Goal: Information Seeking & Learning: Learn about a topic

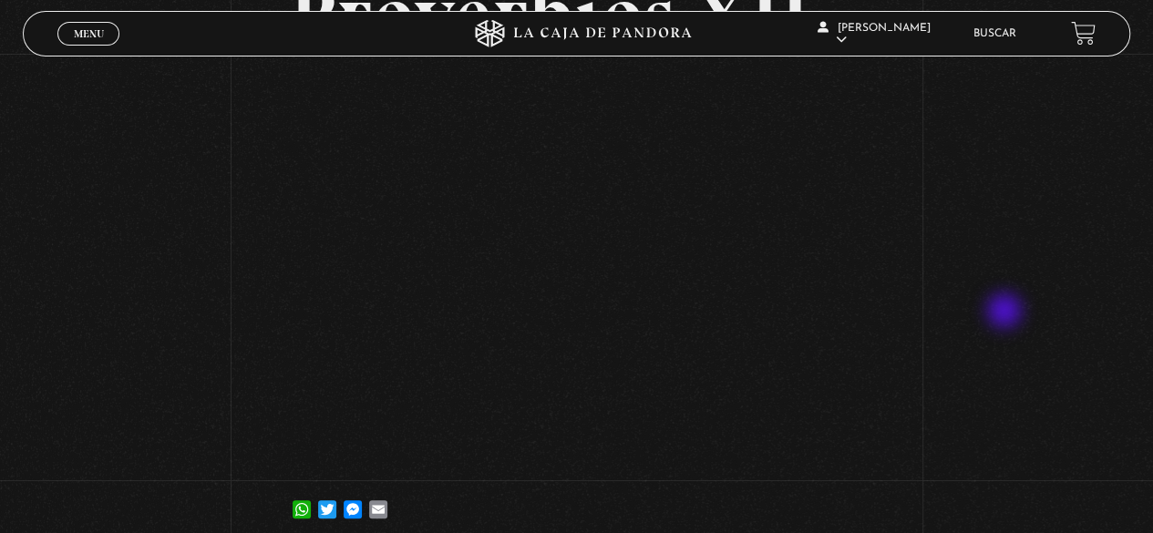
scroll to position [182, 0]
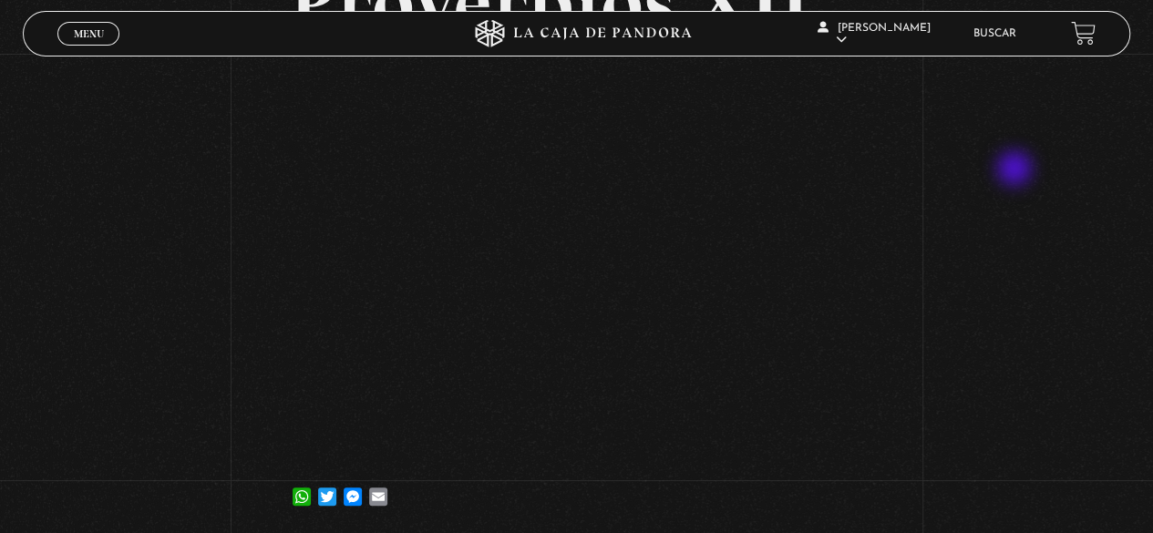
click at [1013, 172] on div "Volver 27 agosto, 2024 Proverbios XII WhatsApp Twitter Messenger Email" at bounding box center [576, 205] width 1153 height 667
click at [99, 28] on span "Menu" at bounding box center [89, 33] width 30 height 11
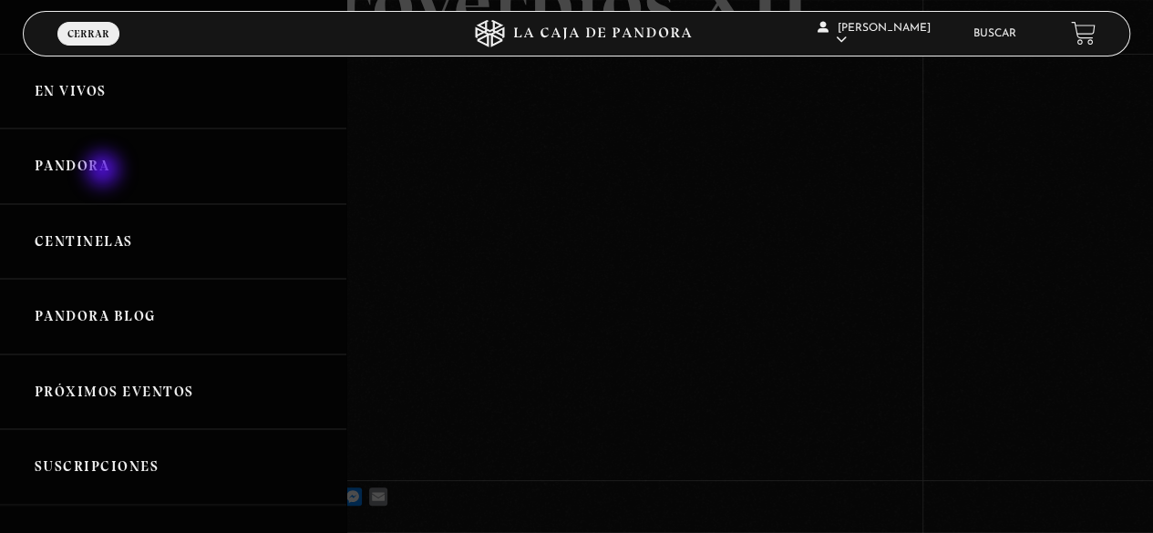
click at [105, 171] on link "Pandora" at bounding box center [173, 166] width 346 height 76
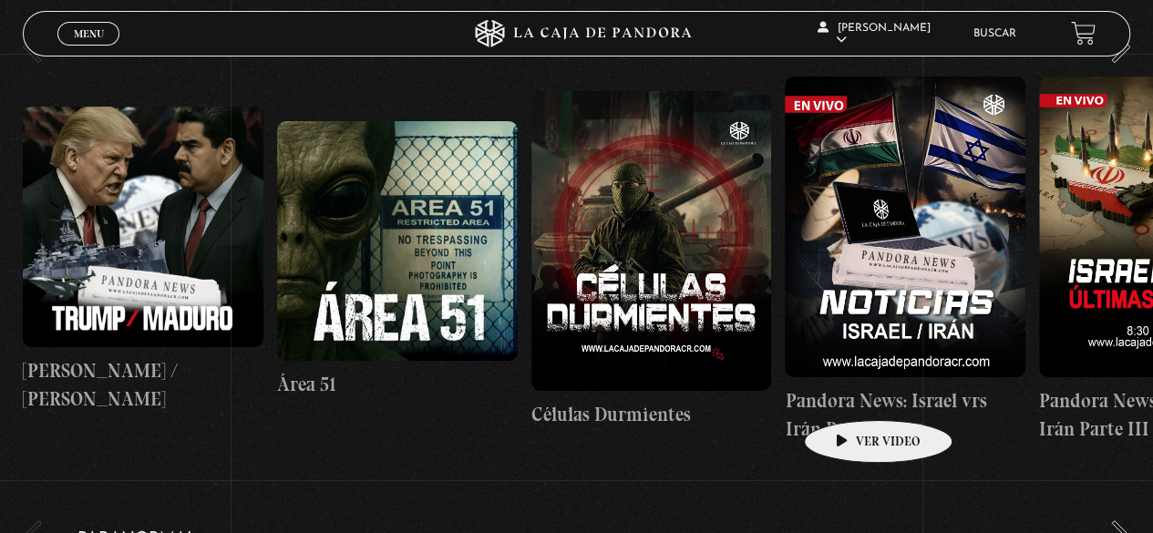
scroll to position [364, 0]
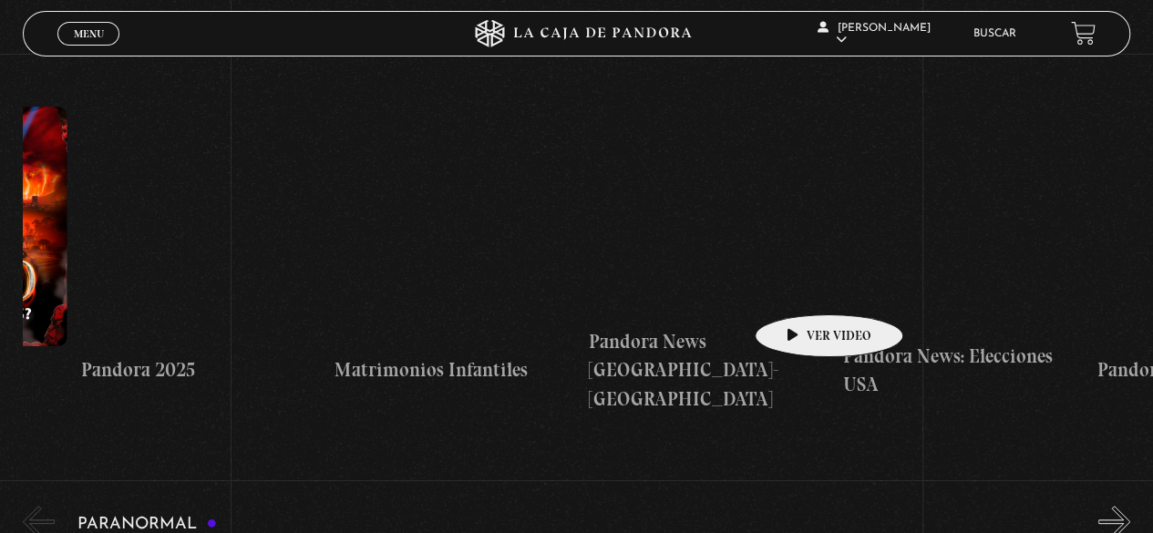
drag, startPoint x: 937, startPoint y: 285, endPoint x: 404, endPoint y: 249, distance: 534.3
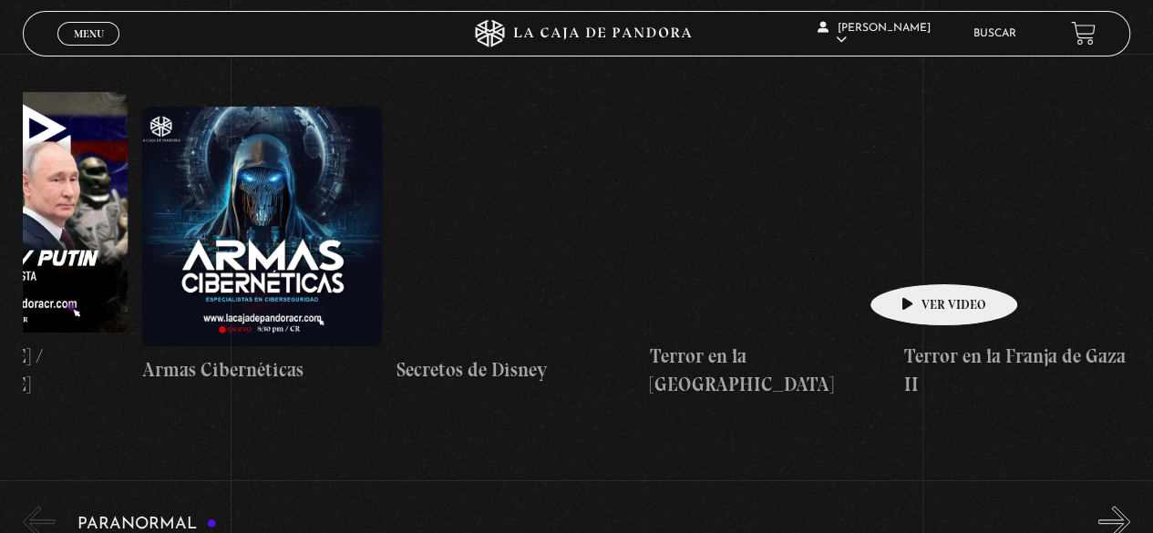
drag, startPoint x: 909, startPoint y: 256, endPoint x: 399, endPoint y: 225, distance: 510.3
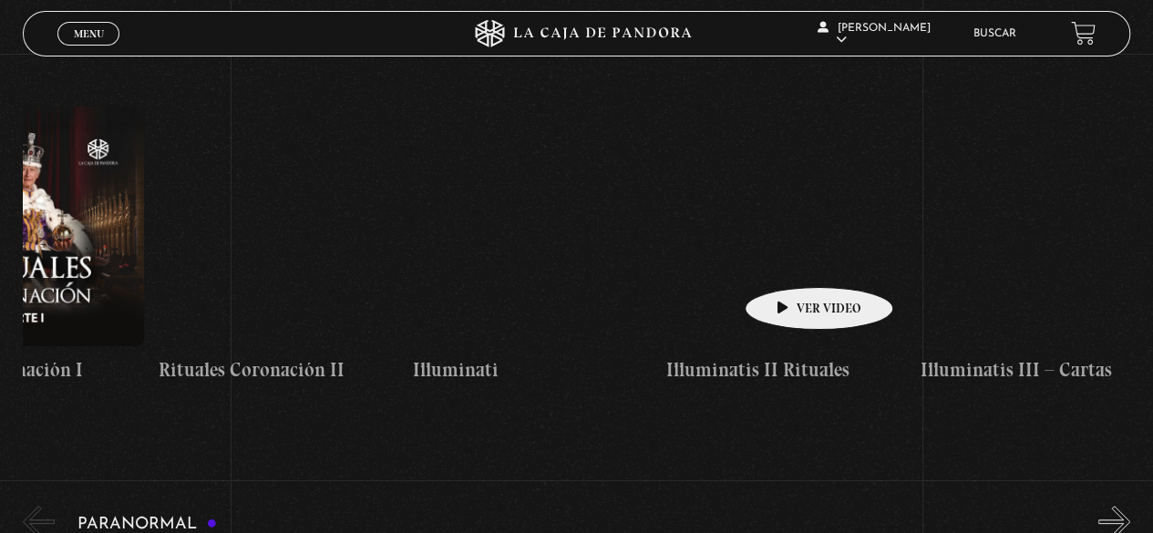
drag, startPoint x: 855, startPoint y: 260, endPoint x: 286, endPoint y: 229, distance: 569.5
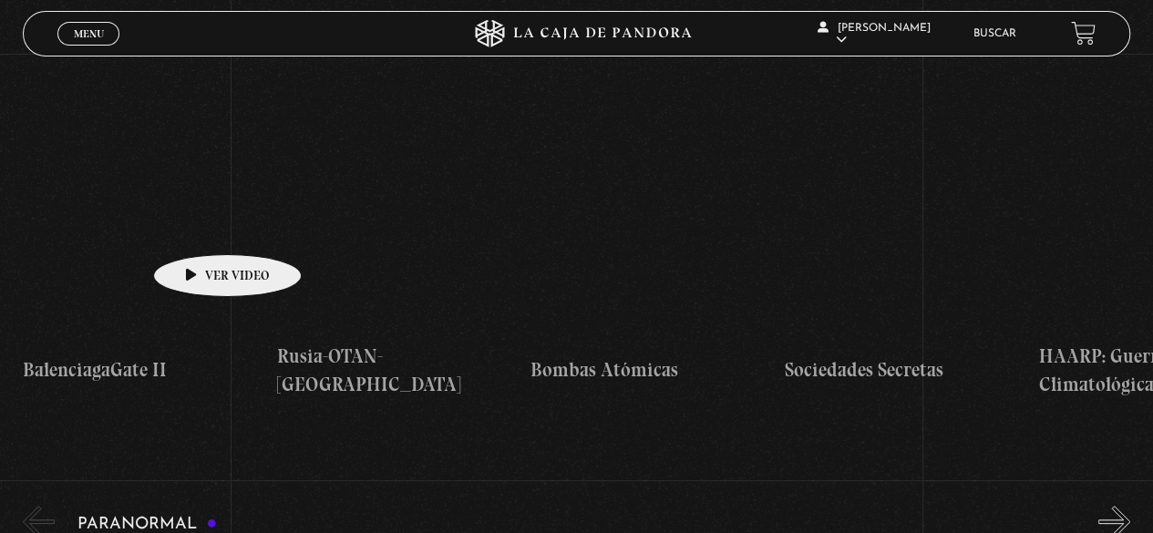
drag, startPoint x: 785, startPoint y: 271, endPoint x: 195, endPoint y: 225, distance: 592.2
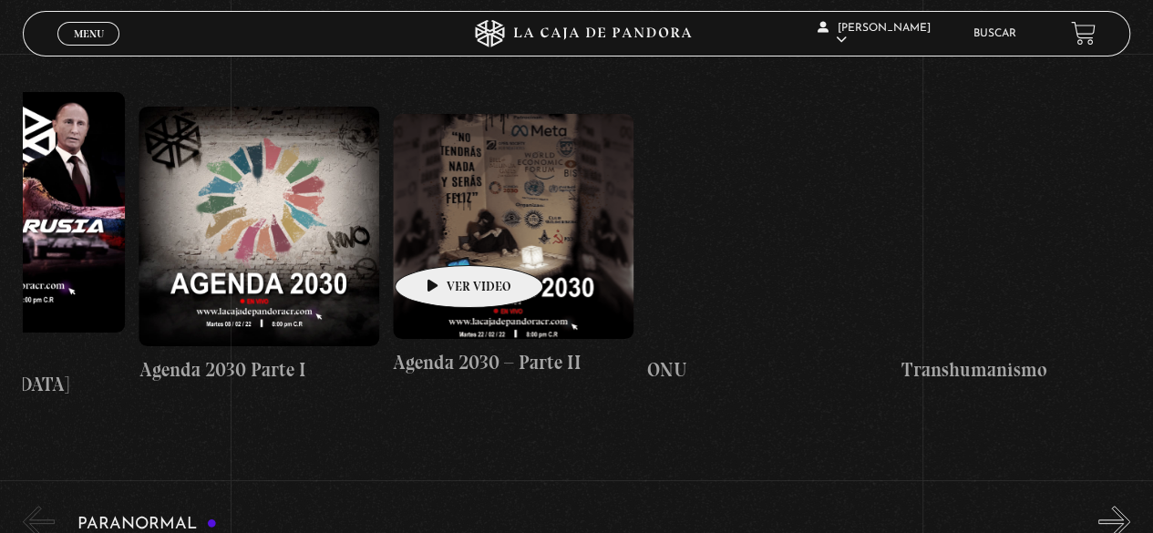
drag, startPoint x: 771, startPoint y: 251, endPoint x: 115, endPoint y: 188, distance: 659.1
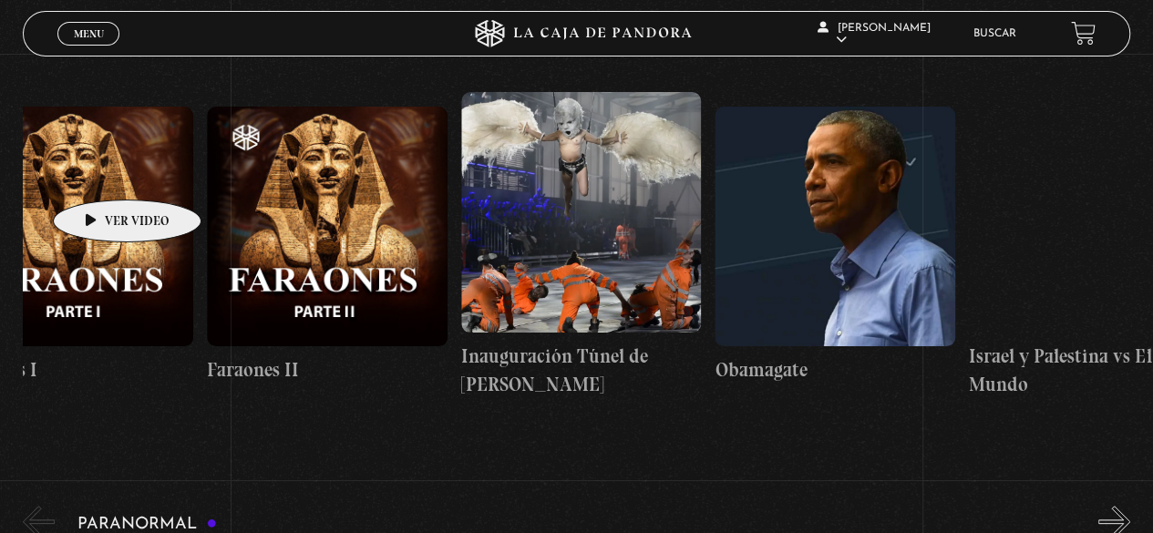
drag, startPoint x: 725, startPoint y: 212, endPoint x: 95, endPoint y: 172, distance: 631.9
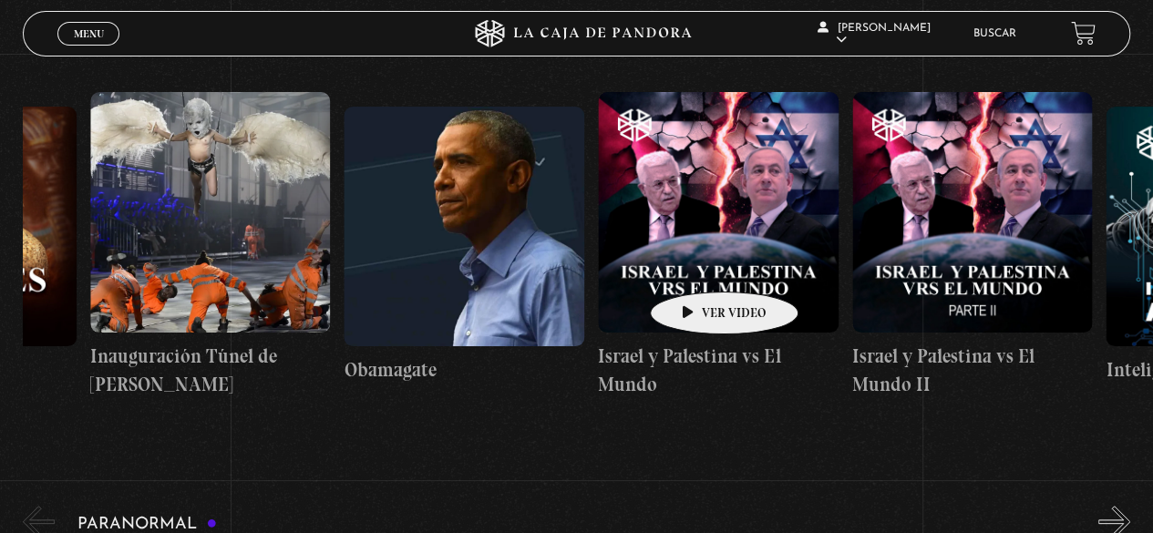
scroll to position [0, 19171]
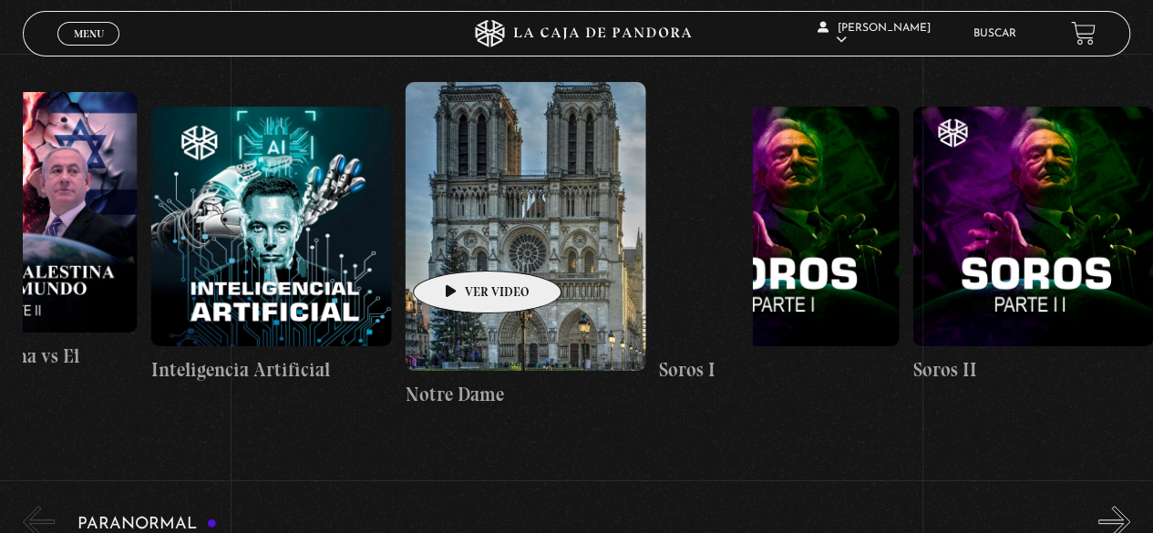
drag, startPoint x: 810, startPoint y: 261, endPoint x: 458, endPoint y: 243, distance: 352.2
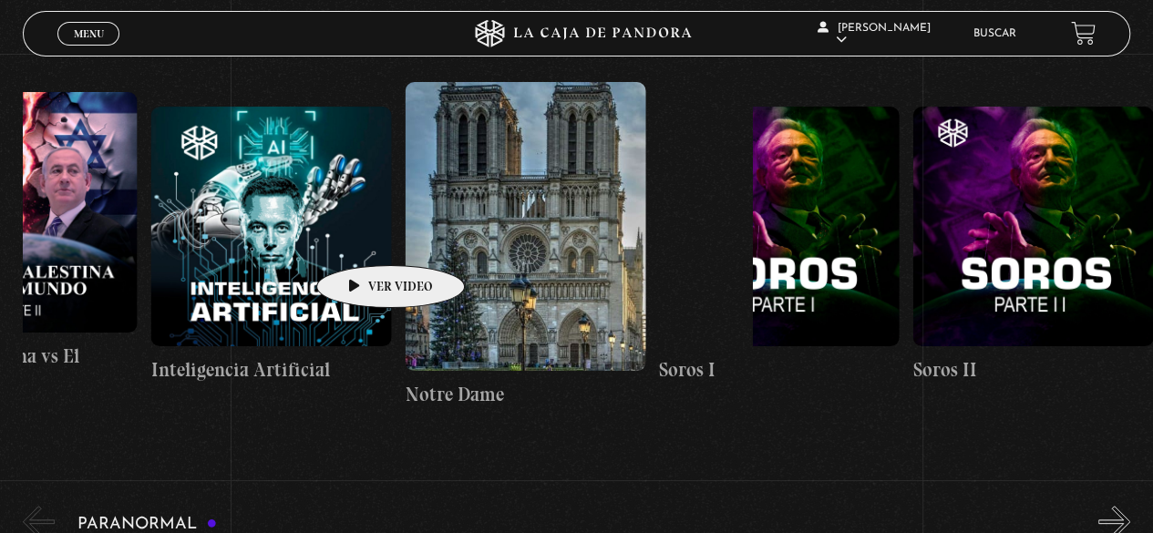
drag, startPoint x: 709, startPoint y: 255, endPoint x: 338, endPoint y: 234, distance: 371.5
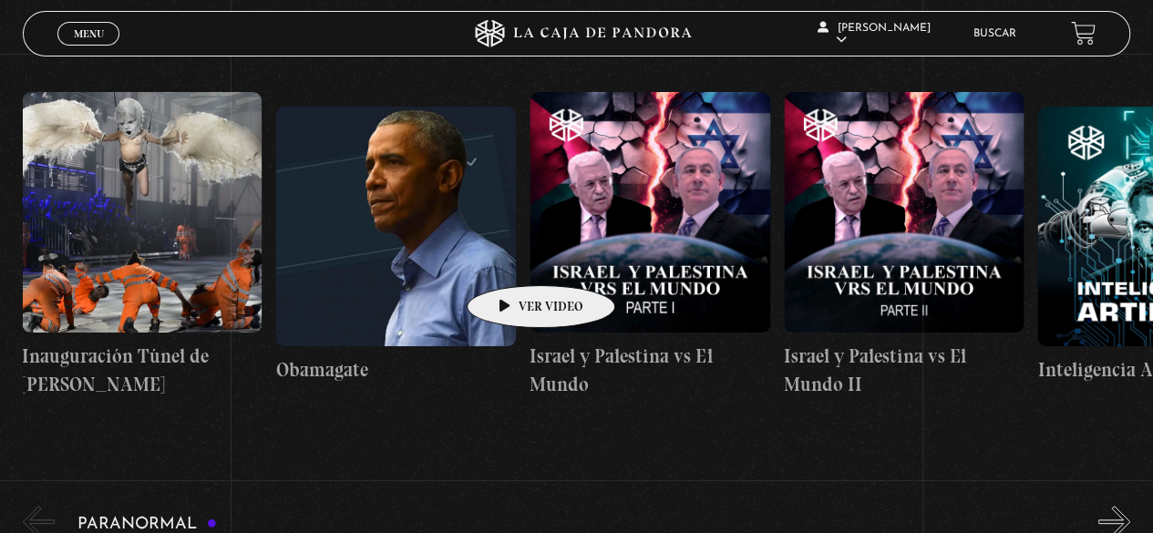
drag, startPoint x: 335, startPoint y: 230, endPoint x: 514, endPoint y: 258, distance: 180.8
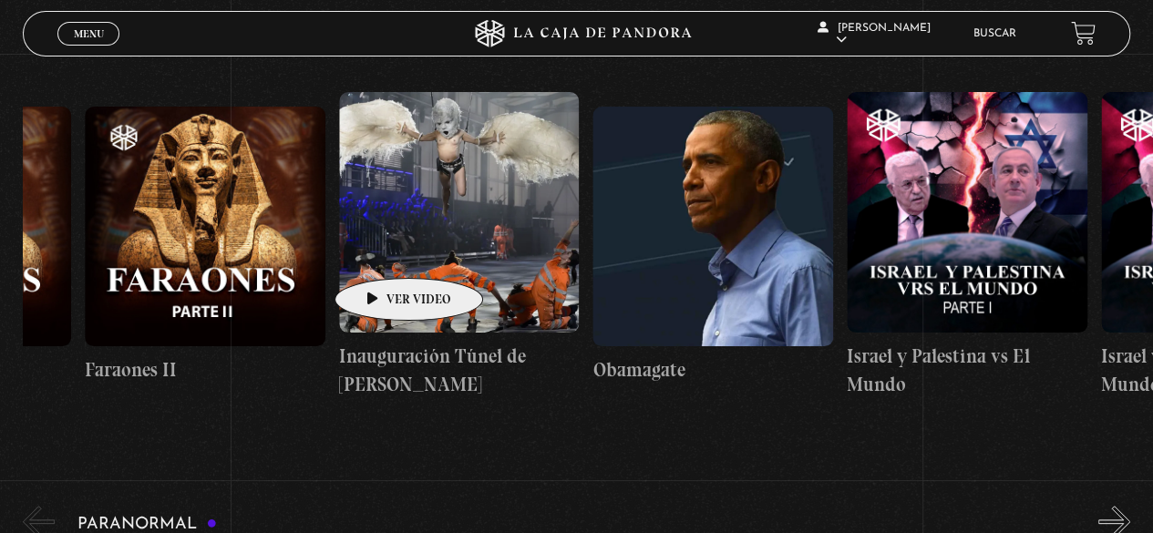
scroll to position [0, 17778]
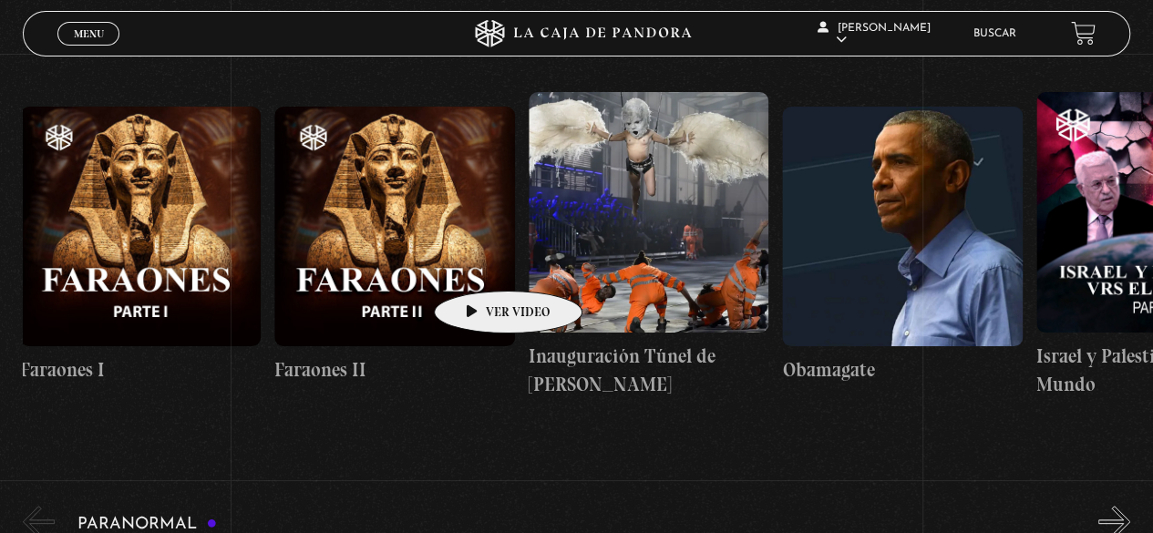
drag, startPoint x: 380, startPoint y: 251, endPoint x: 502, endPoint y: 256, distance: 122.2
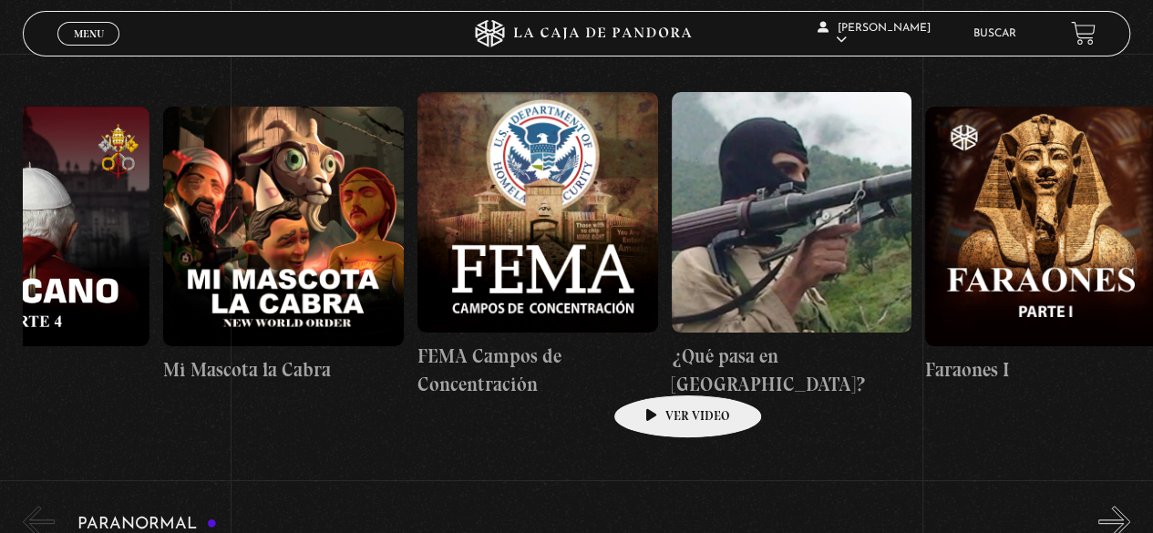
scroll to position [0, 16750]
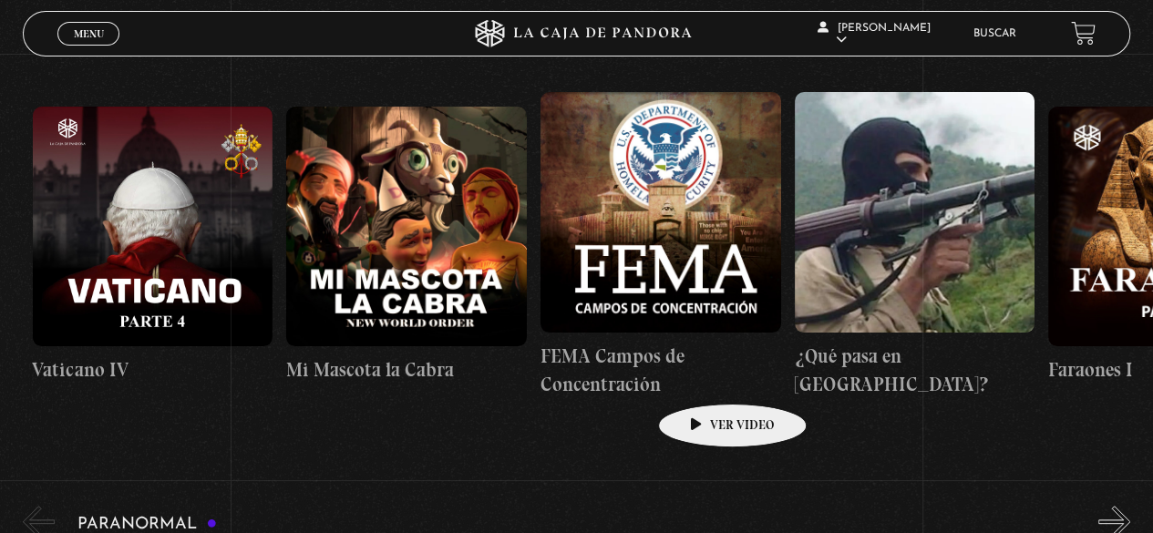
drag, startPoint x: 540, startPoint y: 353, endPoint x: 703, endPoint y: 376, distance: 164.8
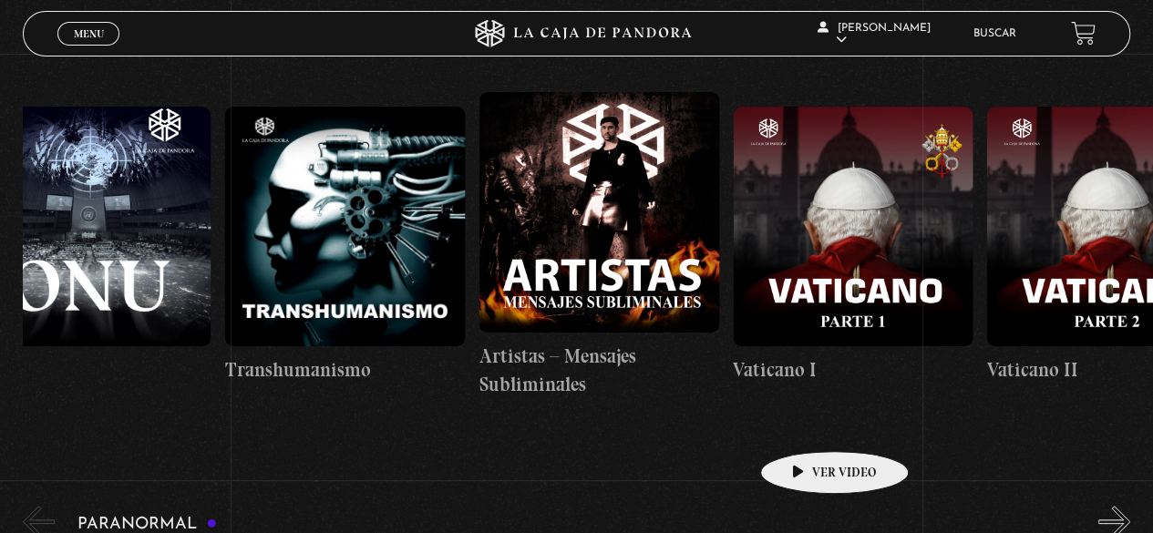
scroll to position [0, 15030]
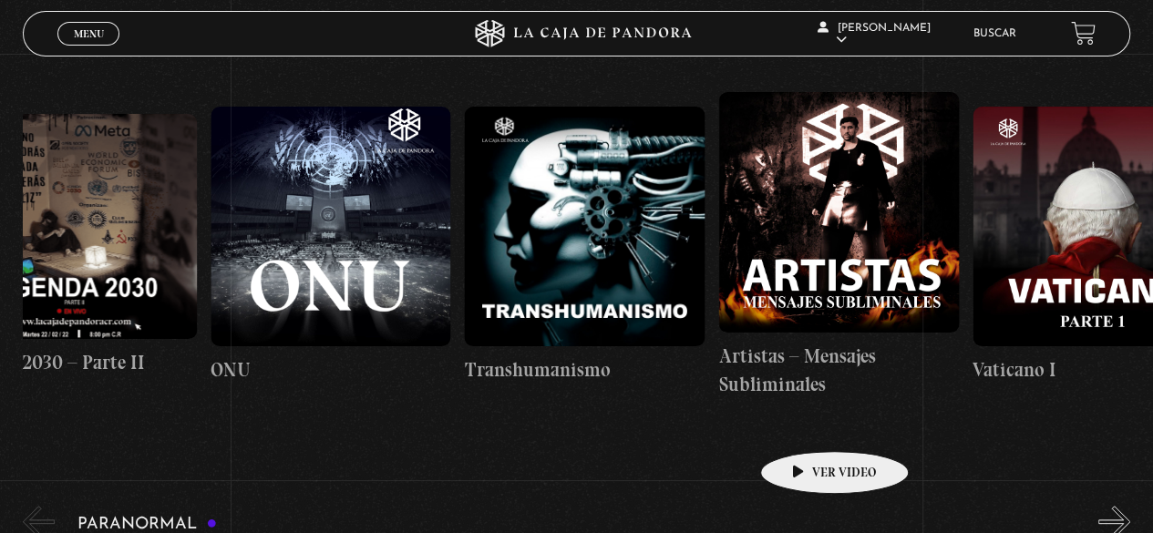
drag, startPoint x: 498, startPoint y: 390, endPoint x: 854, endPoint y: 423, distance: 357.8
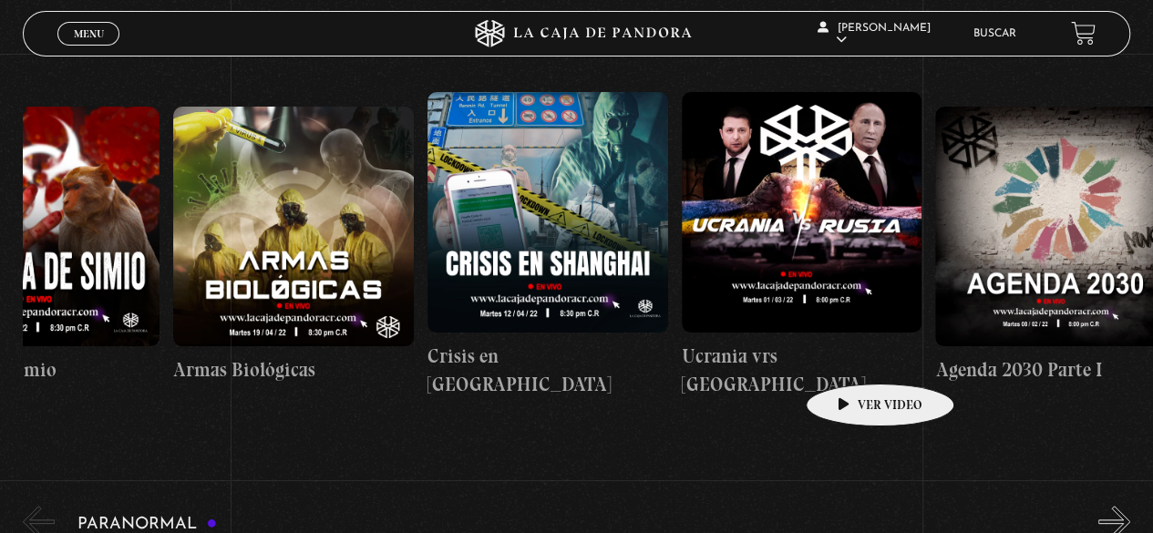
drag, startPoint x: 611, startPoint y: 331, endPoint x: 870, endPoint y: 344, distance: 260.0
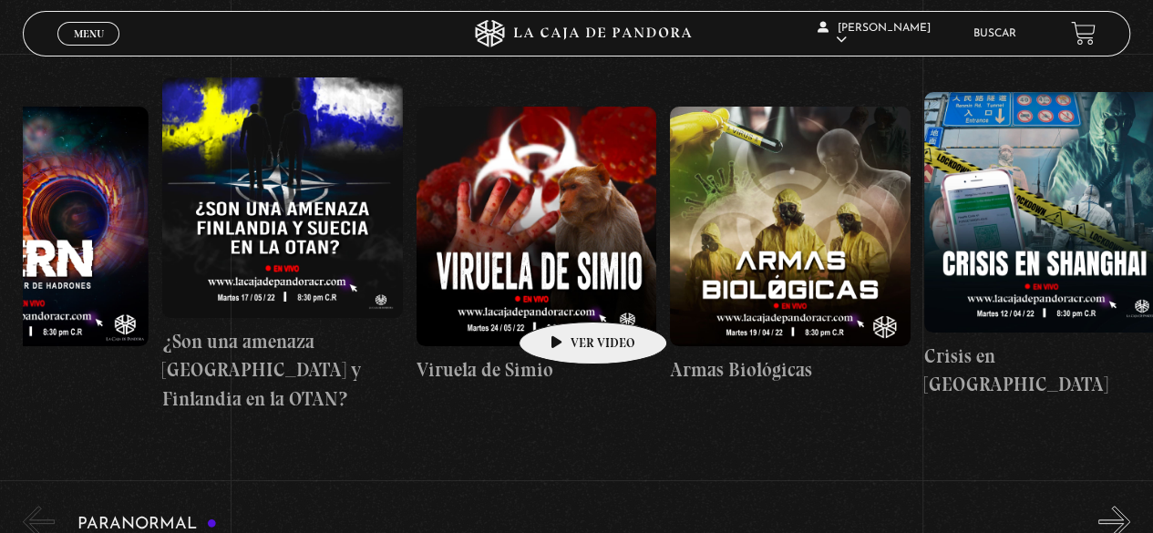
drag, startPoint x: 482, startPoint y: 282, endPoint x: 572, endPoint y: 299, distance: 91.7
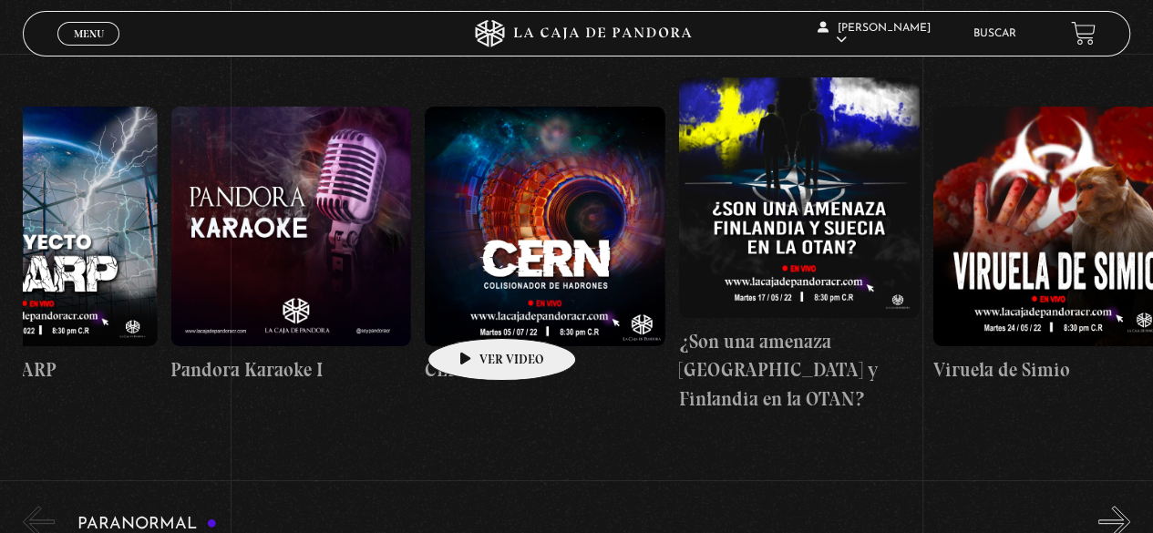
scroll to position [0, 12789]
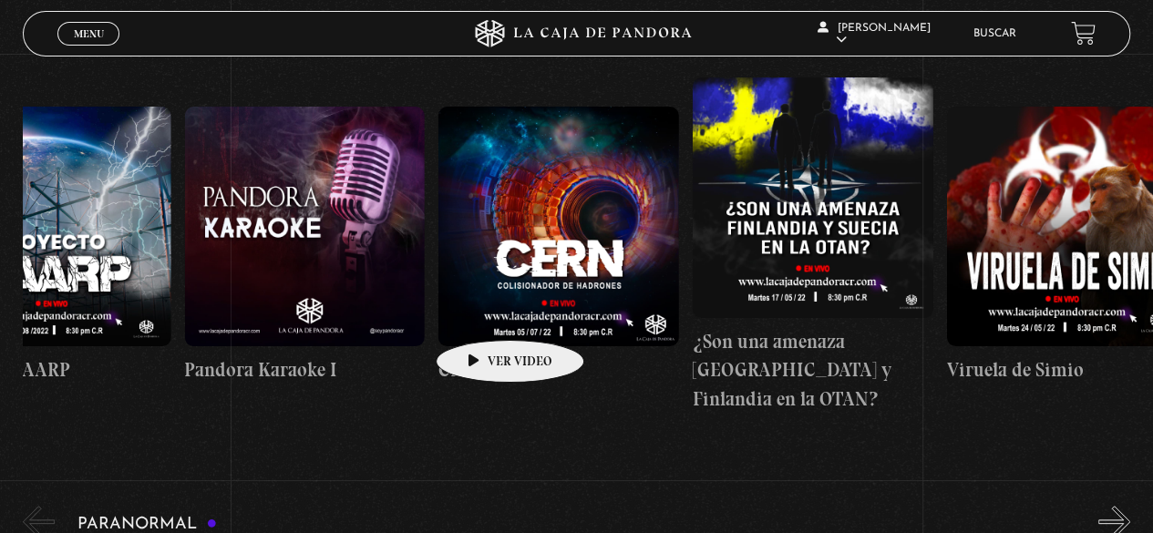
drag, startPoint x: 375, startPoint y: 303, endPoint x: 481, endPoint y: 313, distance: 106.1
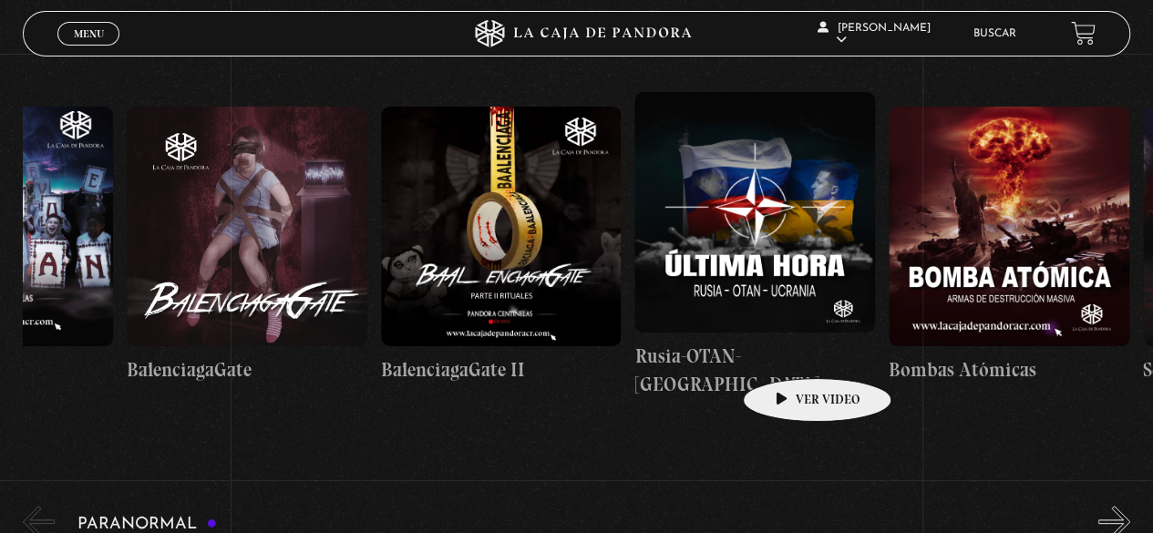
scroll to position [0, 11026]
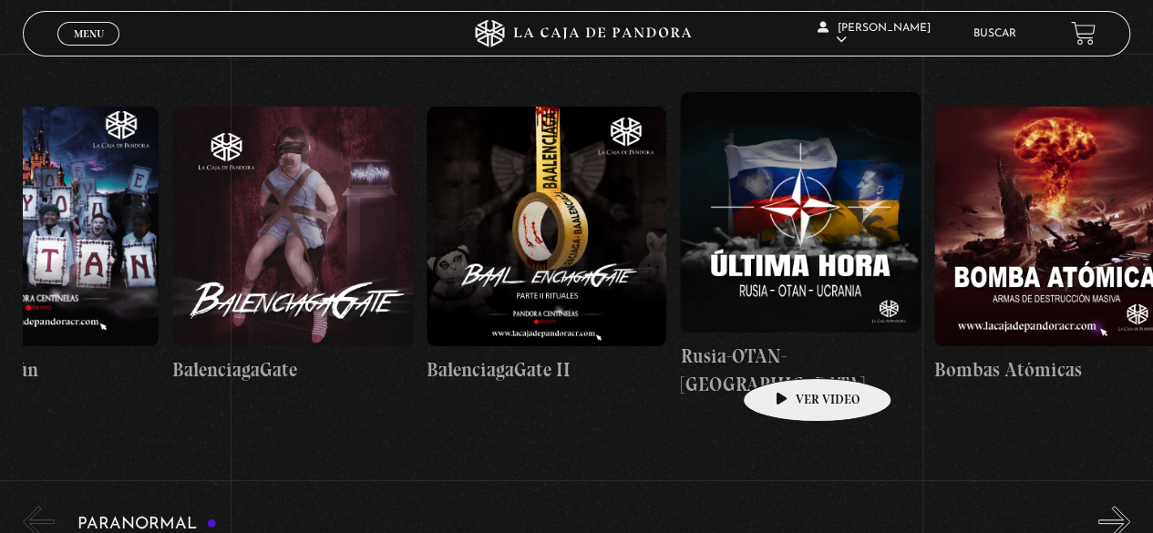
drag, startPoint x: 454, startPoint y: 301, endPoint x: 805, endPoint y: 356, distance: 355.2
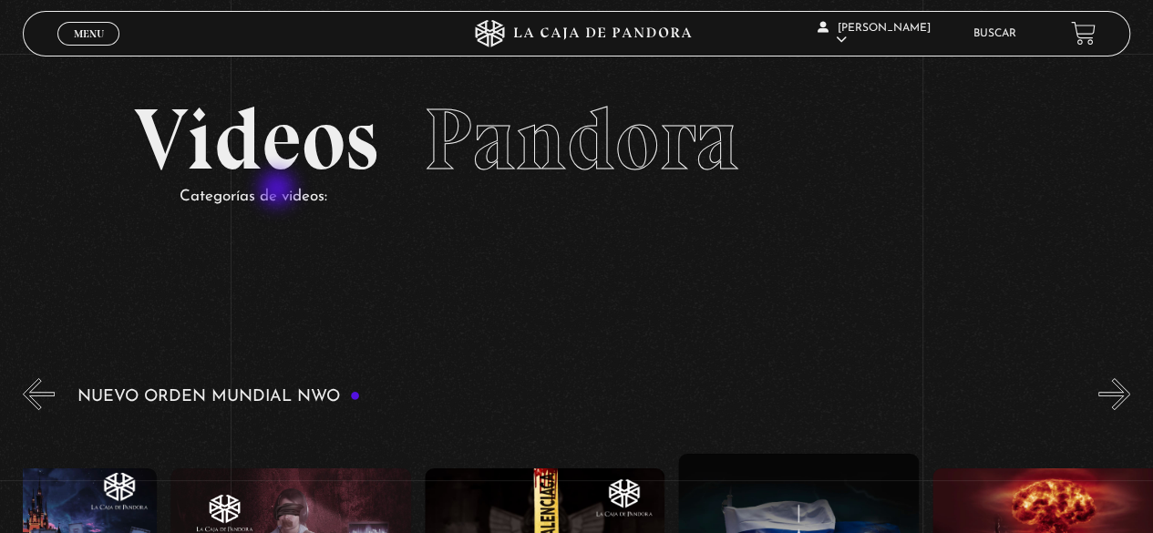
scroll to position [0, 0]
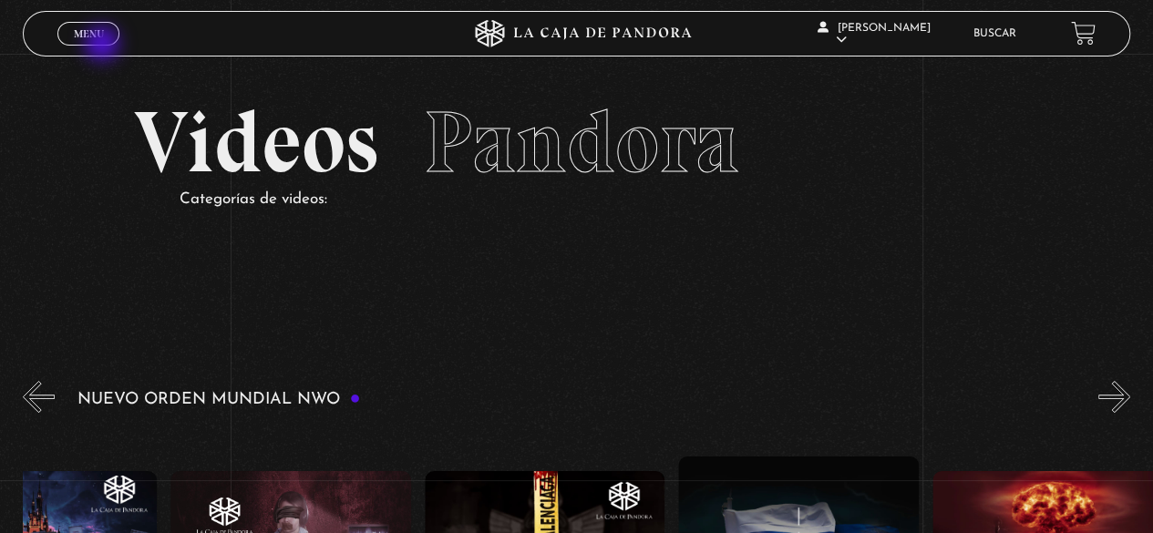
click at [104, 46] on div "Menu Cerrar" at bounding box center [230, 34] width 346 height 44
click at [100, 35] on span "Menu" at bounding box center [89, 33] width 30 height 11
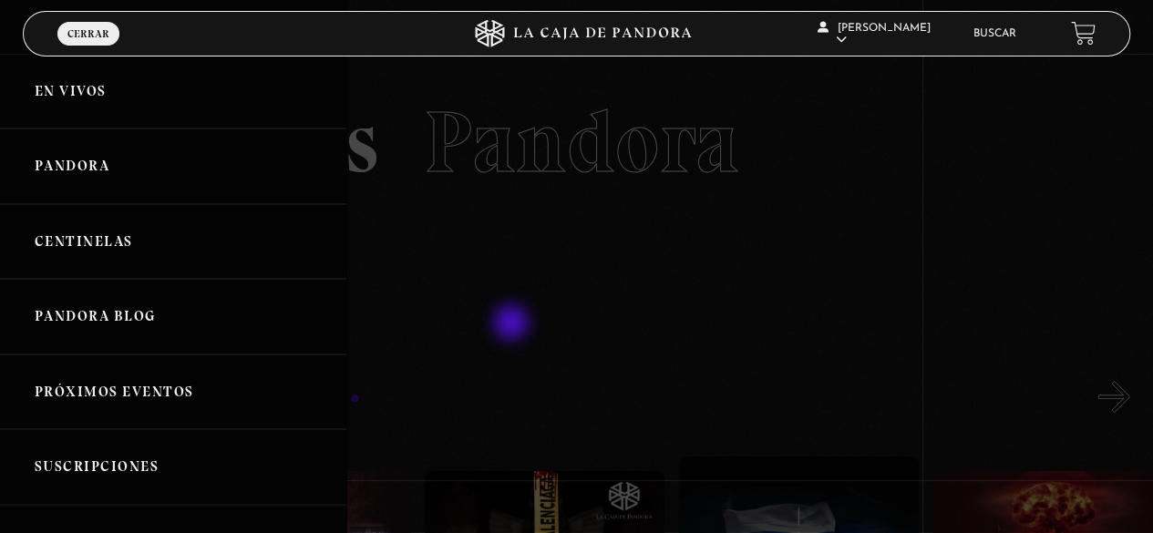
click at [554, 327] on div at bounding box center [576, 266] width 1153 height 533
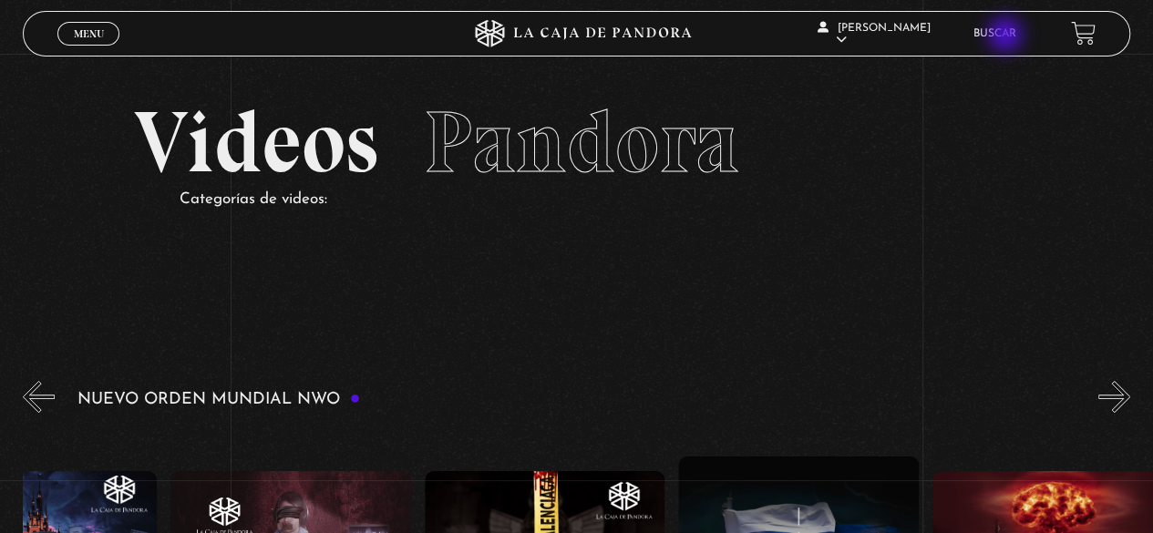
click at [1007, 36] on link "Buscar" at bounding box center [994, 33] width 43 height 11
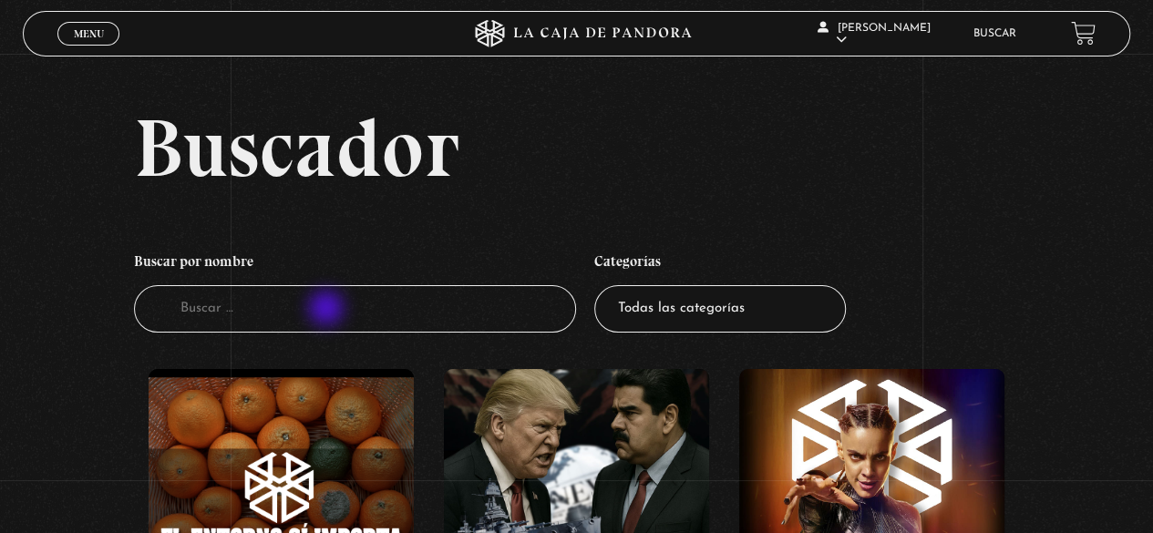
click at [328, 310] on input "Buscador" at bounding box center [355, 309] width 443 height 48
type input "Hallowen"
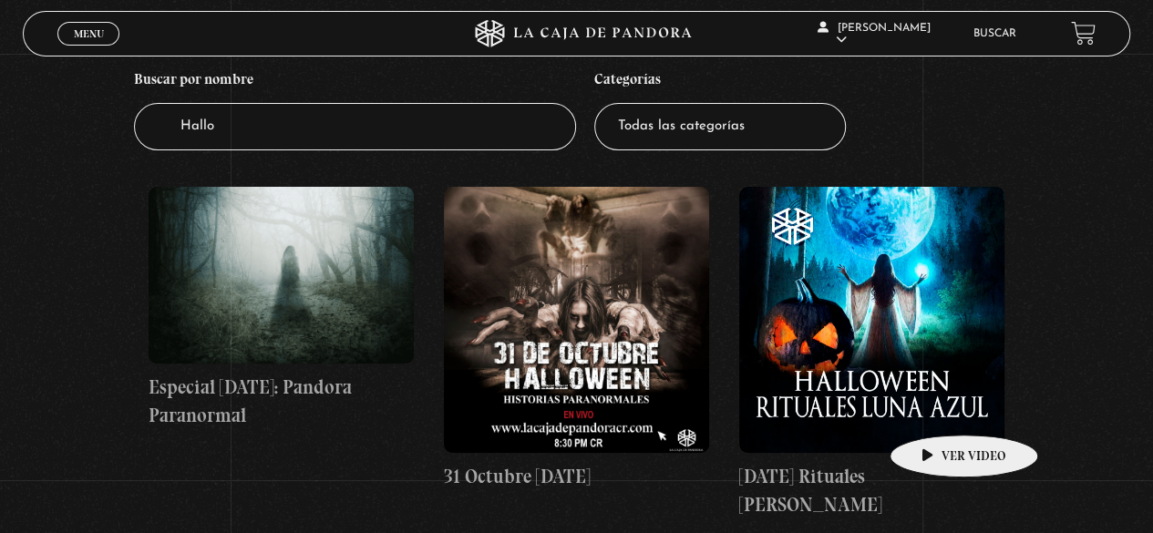
scroll to position [91, 0]
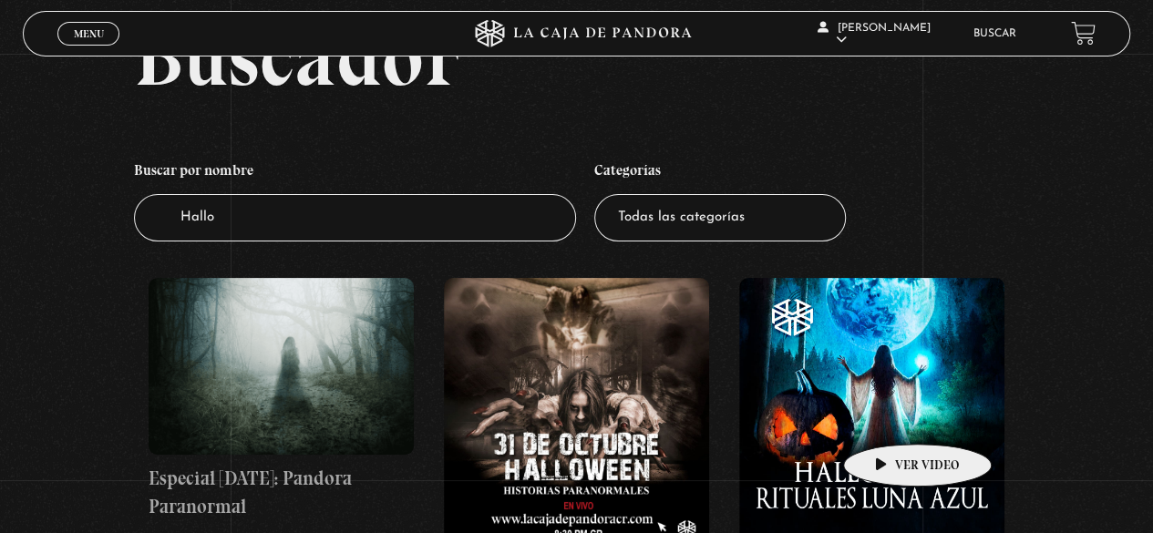
click at [888, 416] on figure at bounding box center [871, 410] width 265 height 265
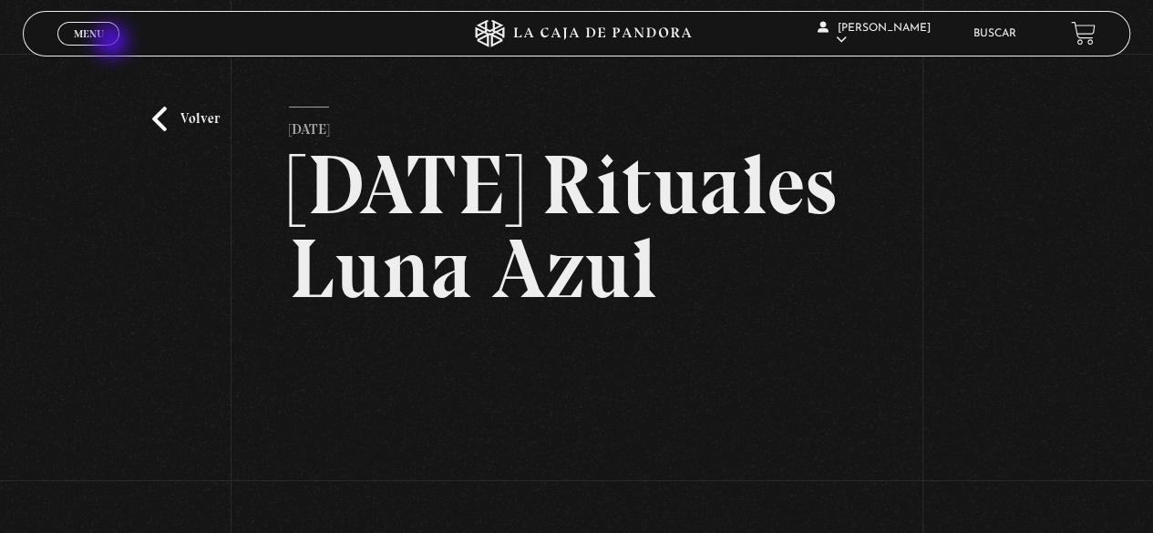
click at [113, 43] on link "Menu Cerrar" at bounding box center [88, 34] width 62 height 24
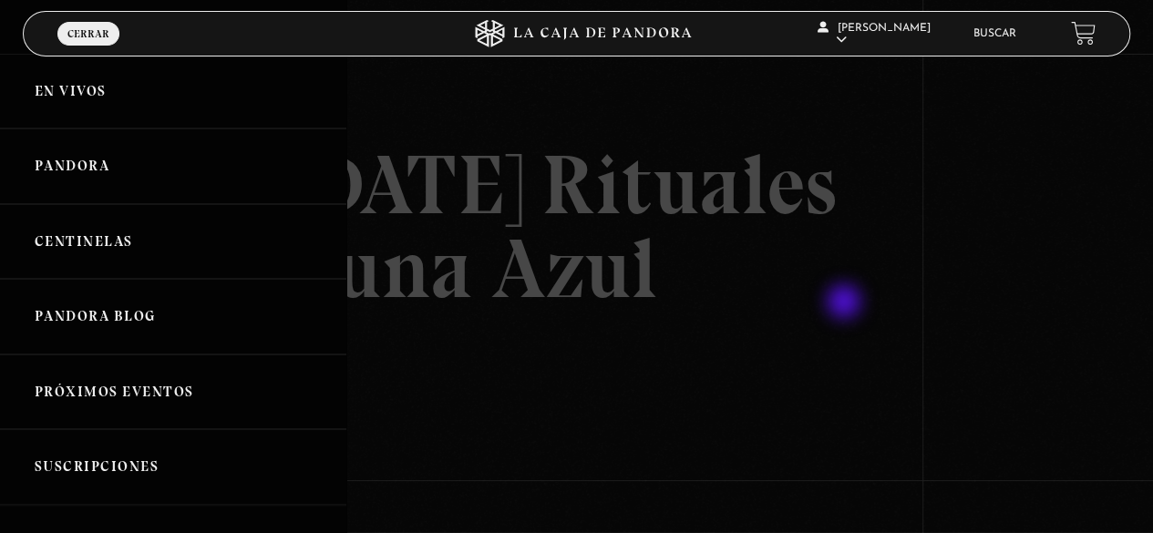
drag, startPoint x: 861, startPoint y: 304, endPoint x: 878, endPoint y: 309, distance: 17.0
click at [862, 305] on div at bounding box center [576, 266] width 1153 height 533
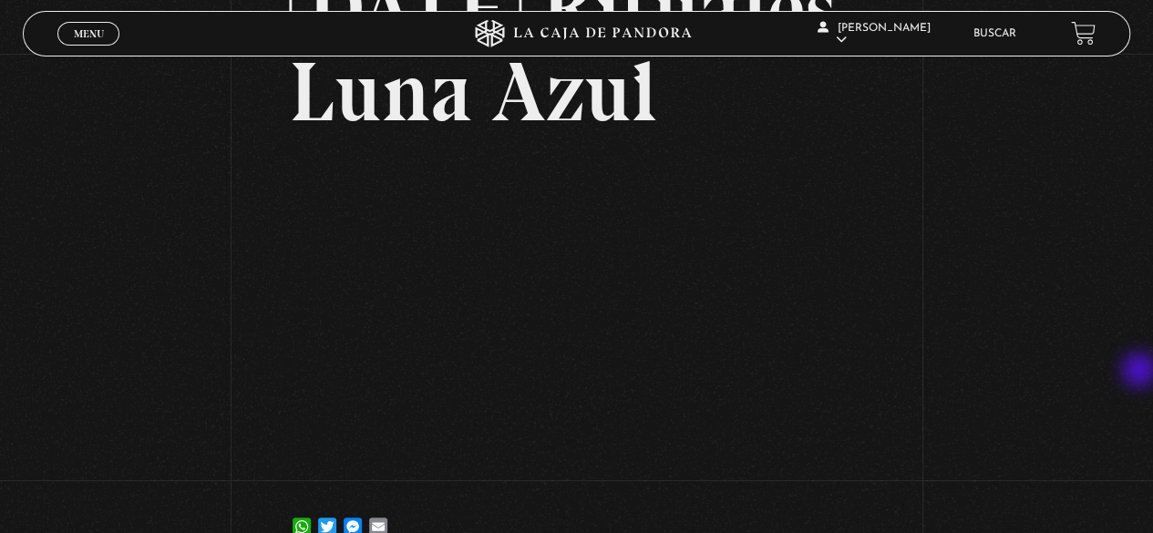
scroll to position [179, 0]
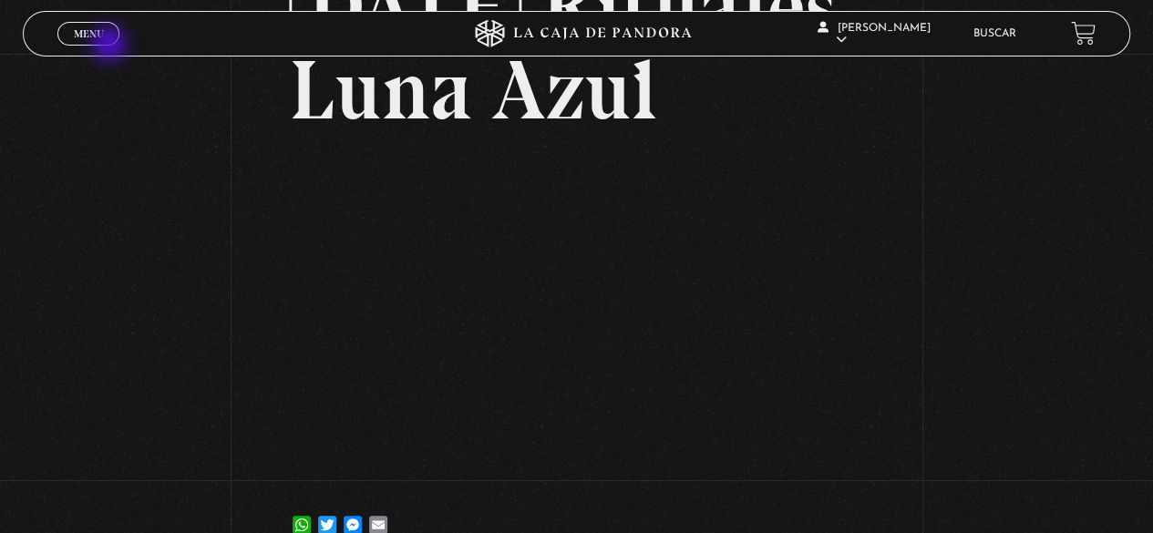
click at [110, 42] on link "Menu Cerrar" at bounding box center [88, 34] width 62 height 24
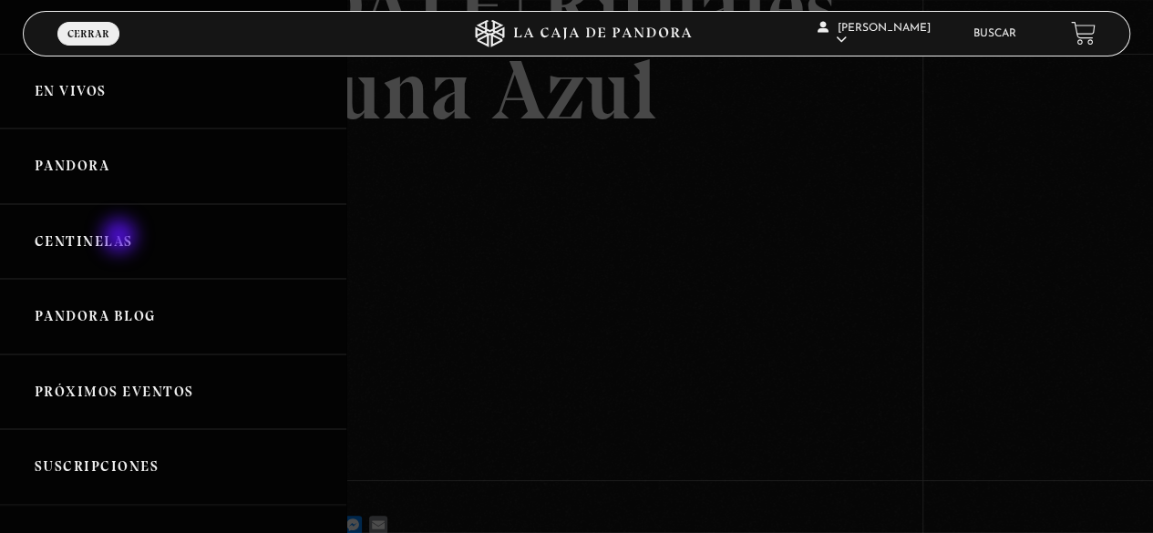
click at [121, 238] on link "Centinelas" at bounding box center [173, 242] width 346 height 76
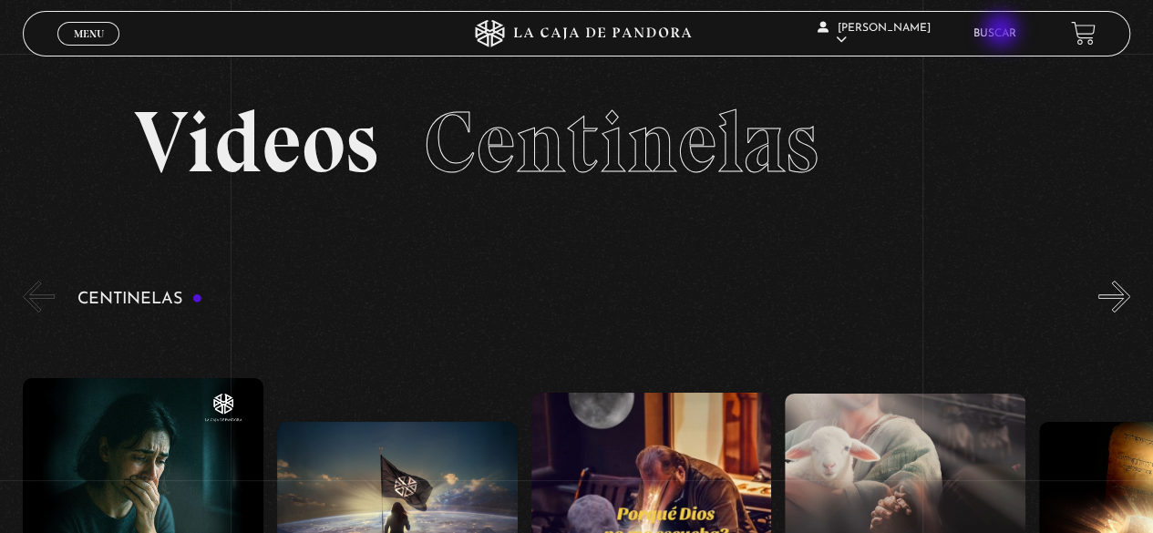
click at [1002, 32] on link "Buscar" at bounding box center [994, 33] width 43 height 11
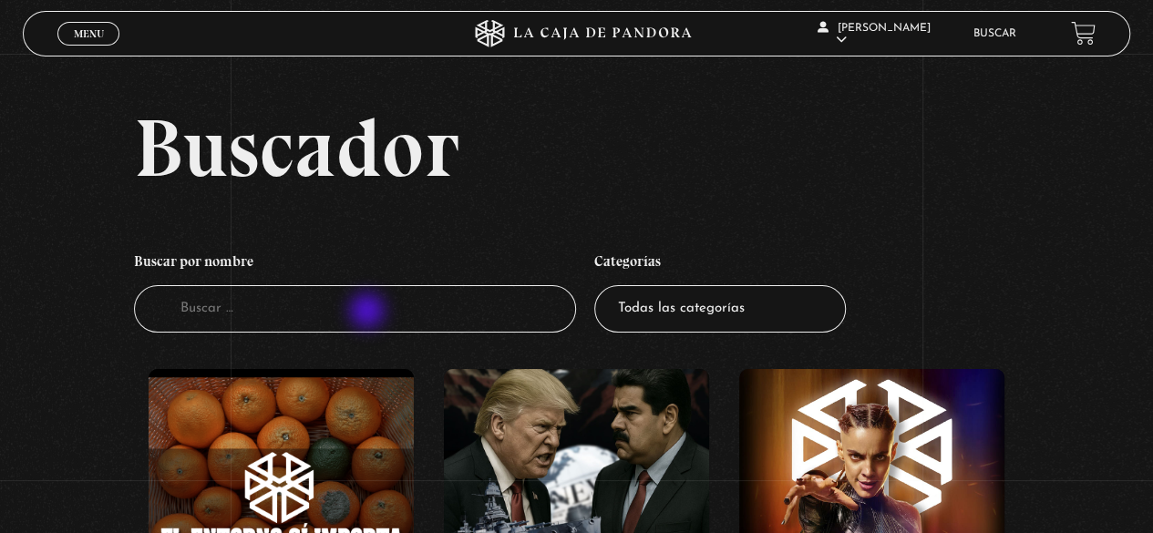
click at [369, 313] on input "Buscador" at bounding box center [355, 309] width 443 height 48
type input "Hallowen"
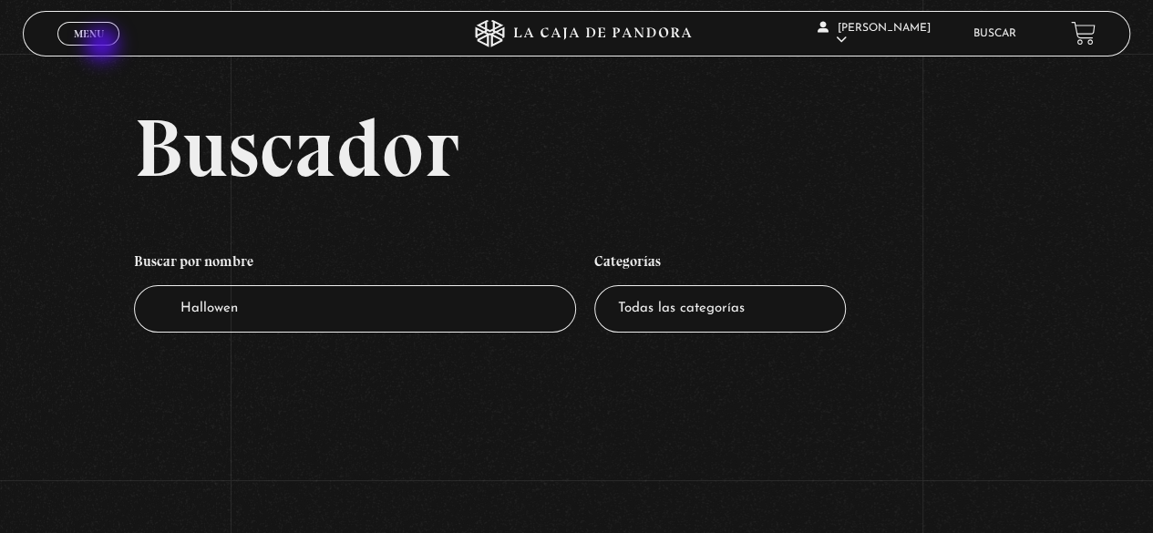
click at [104, 46] on div "Menu Cerrar" at bounding box center [230, 34] width 346 height 44
click at [100, 36] on span "Menu" at bounding box center [89, 33] width 30 height 11
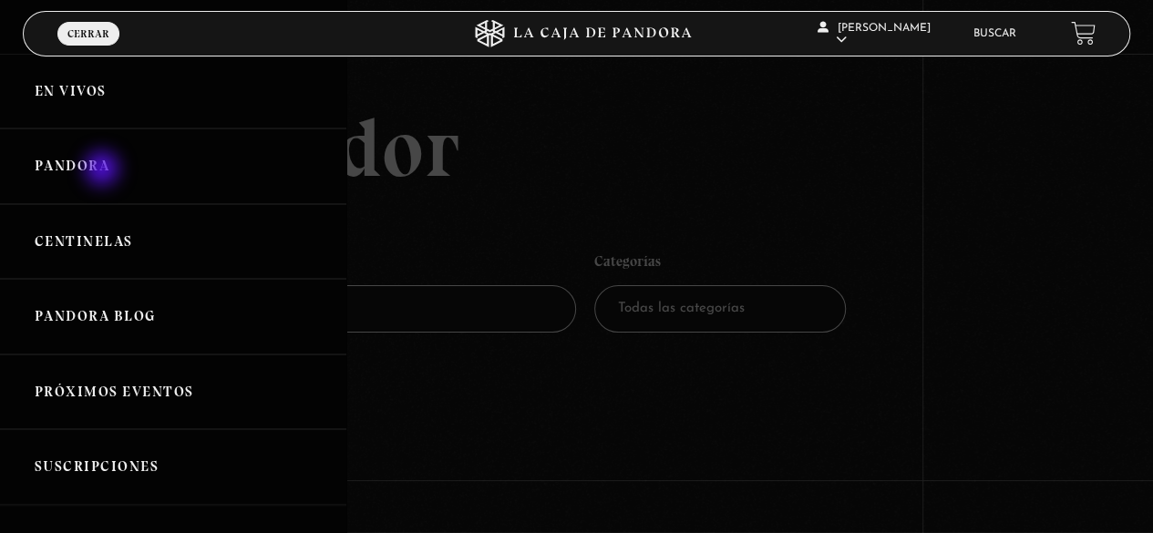
drag, startPoint x: 104, startPoint y: 170, endPoint x: 124, endPoint y: 169, distance: 20.1
click at [105, 170] on link "Pandora" at bounding box center [173, 166] width 346 height 76
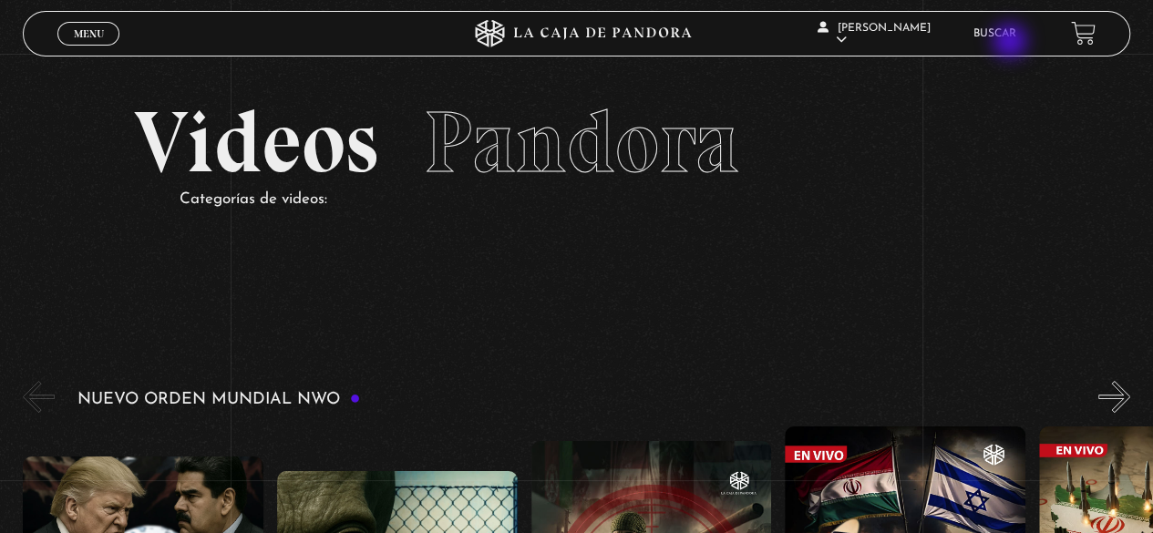
click at [1039, 43] on ul "Buscar" at bounding box center [1012, 33] width 79 height 28
click at [1013, 35] on link "Buscar" at bounding box center [994, 33] width 43 height 11
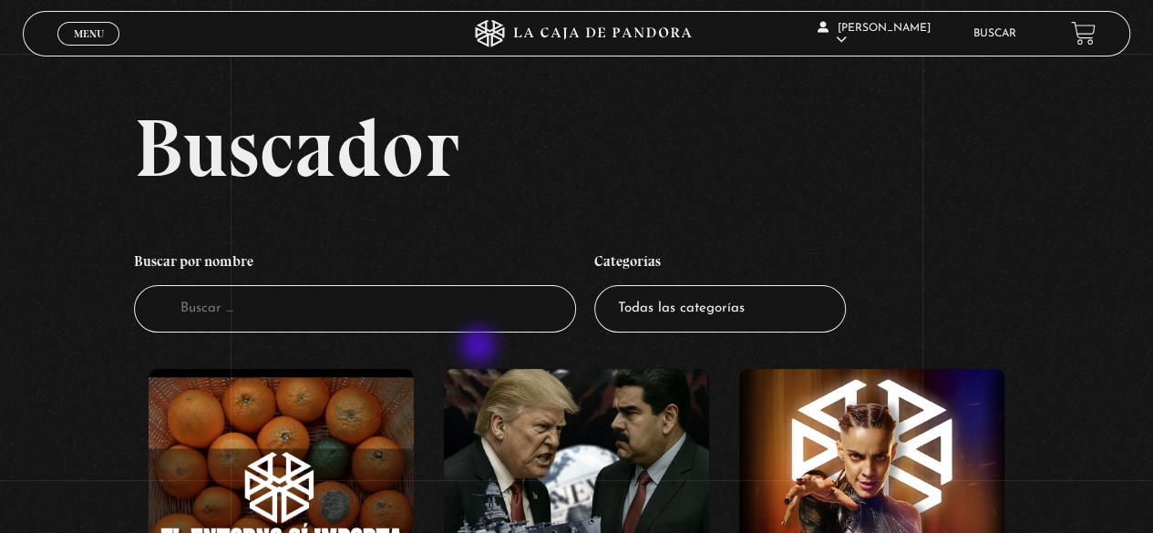
click at [447, 323] on input "Buscador" at bounding box center [355, 309] width 443 height 48
type input "hallowe"
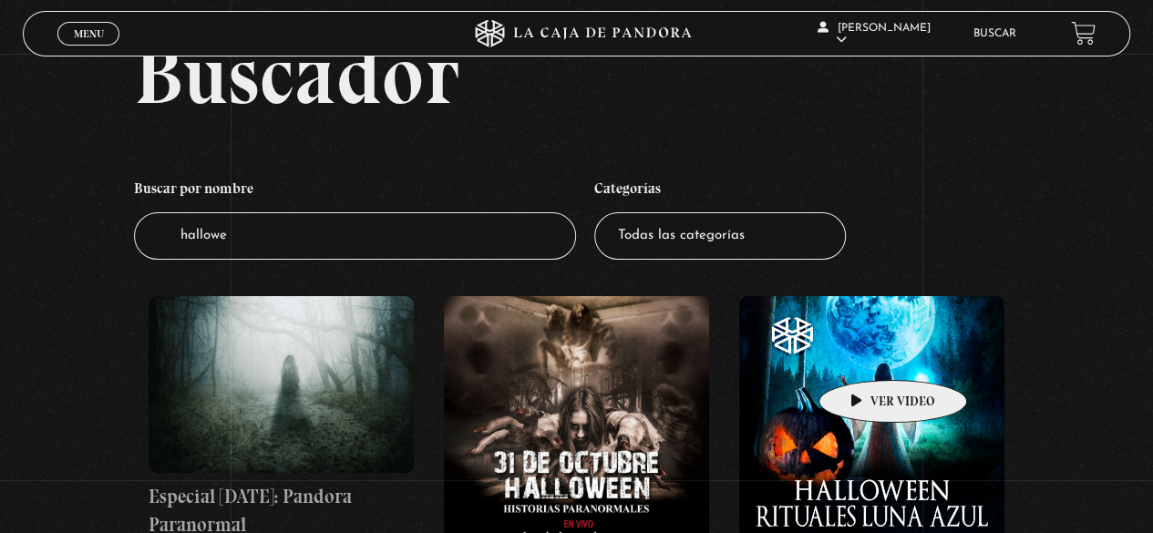
scroll to position [182, 0]
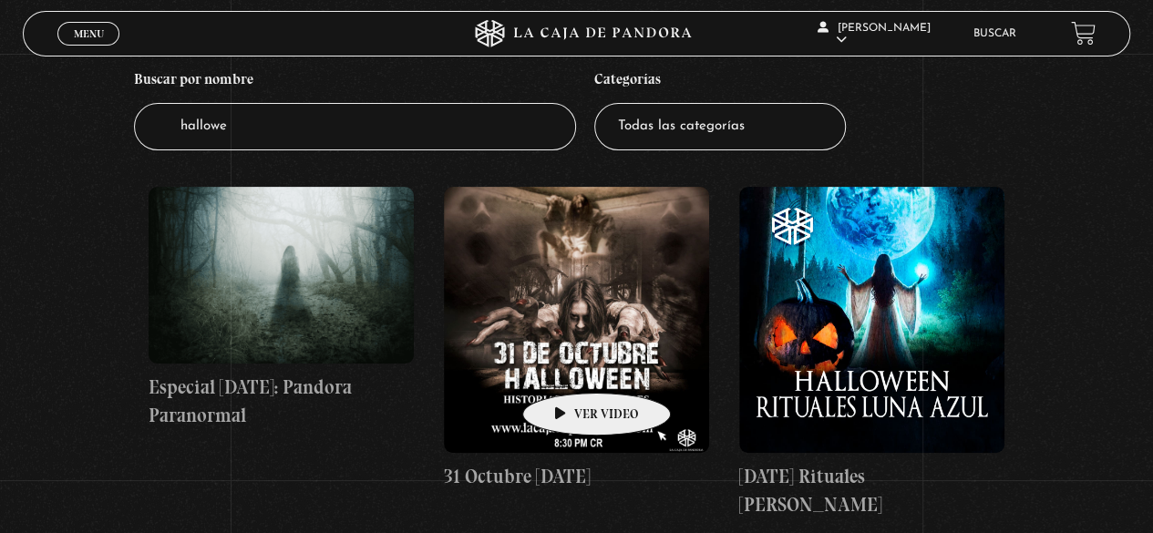
click at [547, 347] on figure at bounding box center [576, 319] width 265 height 265
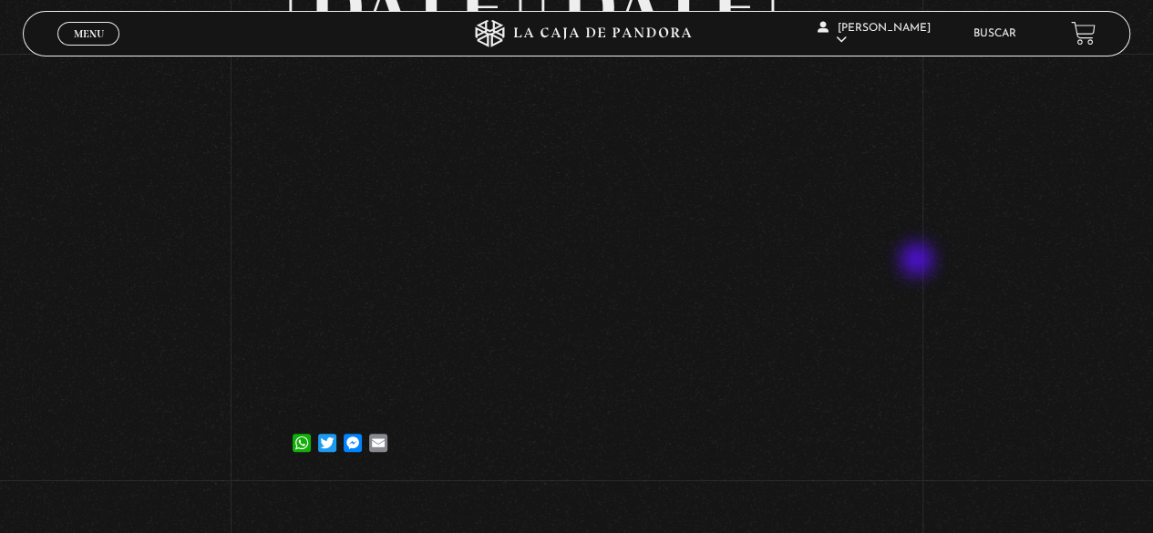
scroll to position [182, 0]
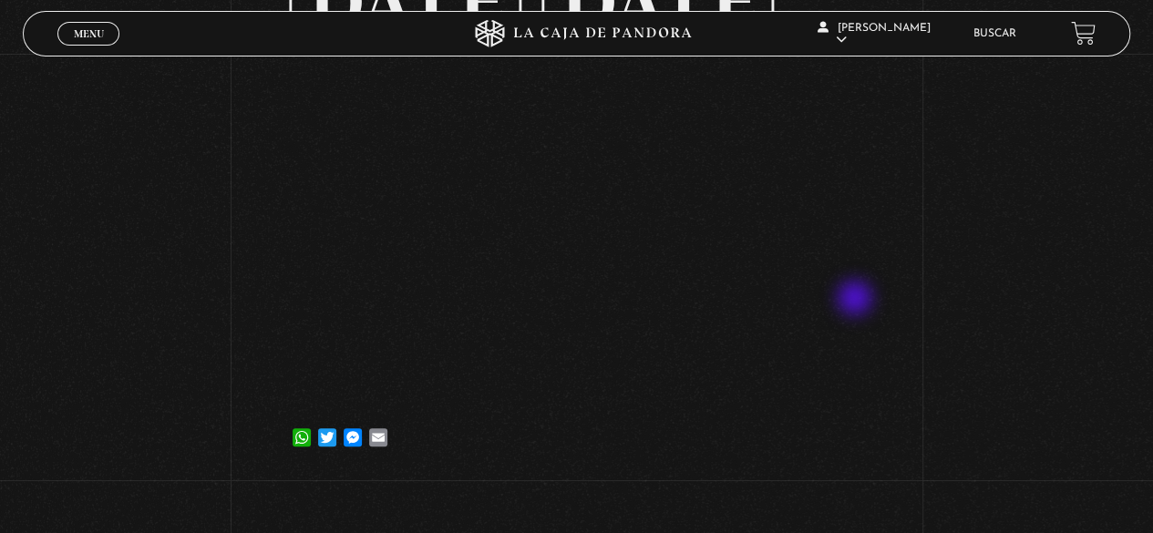
click at [899, 333] on div "Volver [DATE] [DATE] [DATE] WhatsApp Twitter Messenger Email" at bounding box center [576, 176] width 1153 height 609
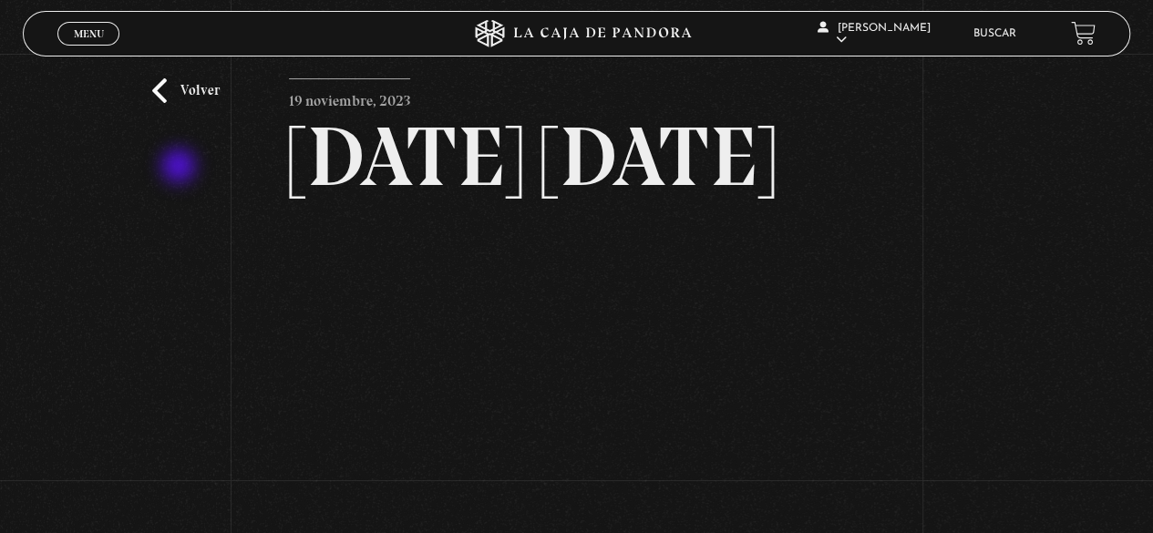
scroll to position [0, 0]
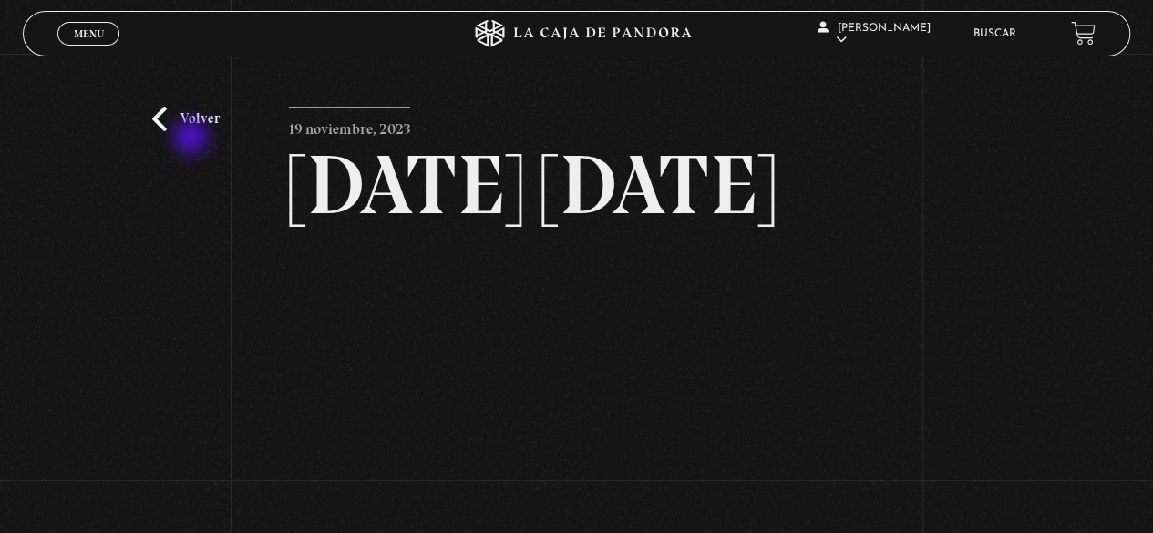
click at [193, 136] on div "Volver [DATE] [DATE] [DATE] WhatsApp Twitter Messenger Email" at bounding box center [576, 358] width 1153 height 609
click at [204, 119] on link "Volver" at bounding box center [185, 119] width 67 height 25
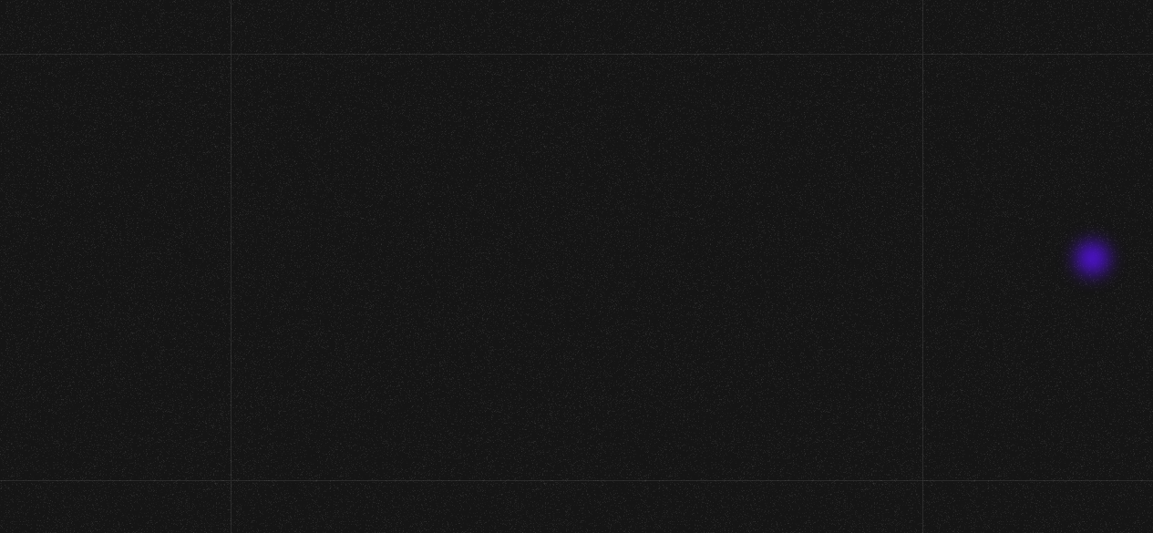
scroll to position [190, 0]
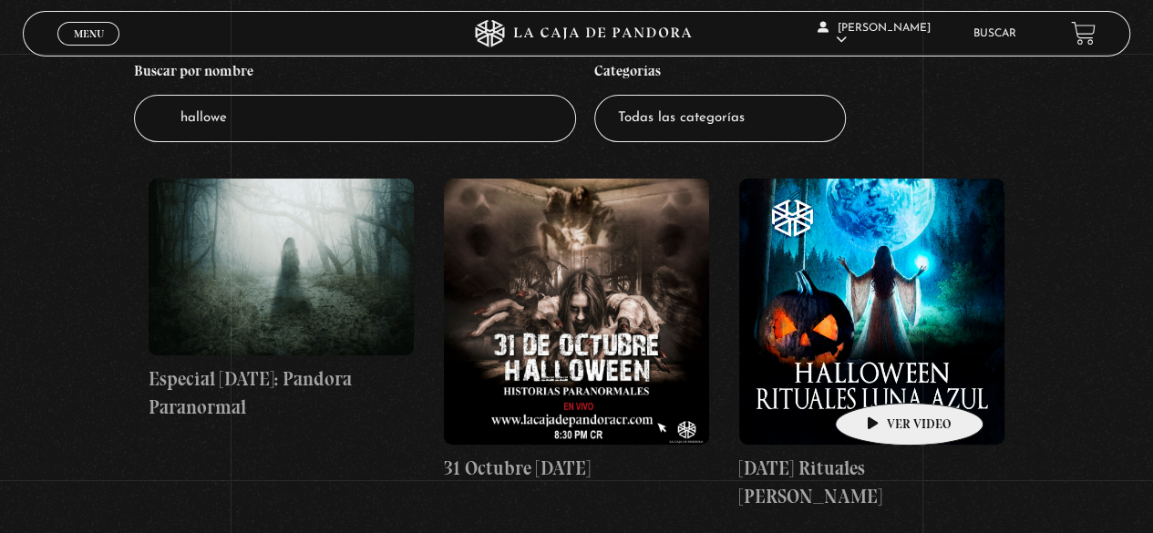
click at [887, 371] on figure at bounding box center [871, 311] width 265 height 265
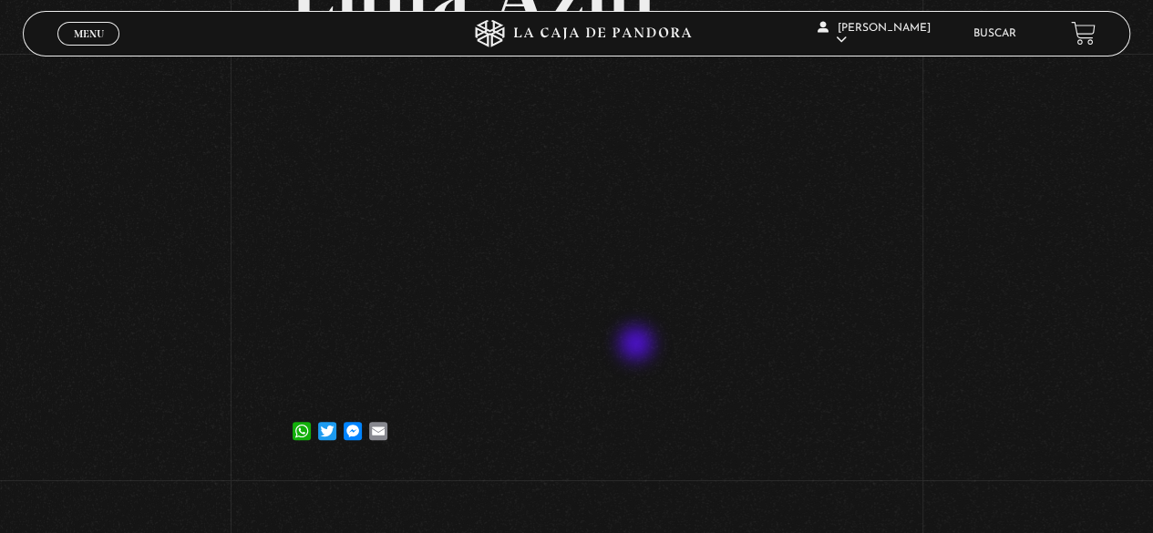
scroll to position [273, 0]
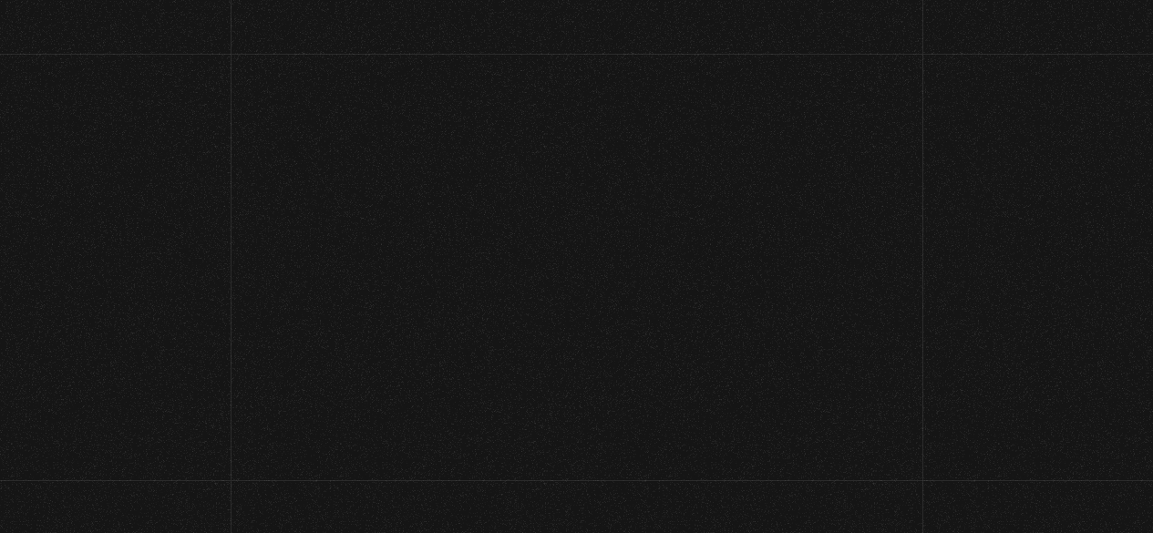
scroll to position [190, 0]
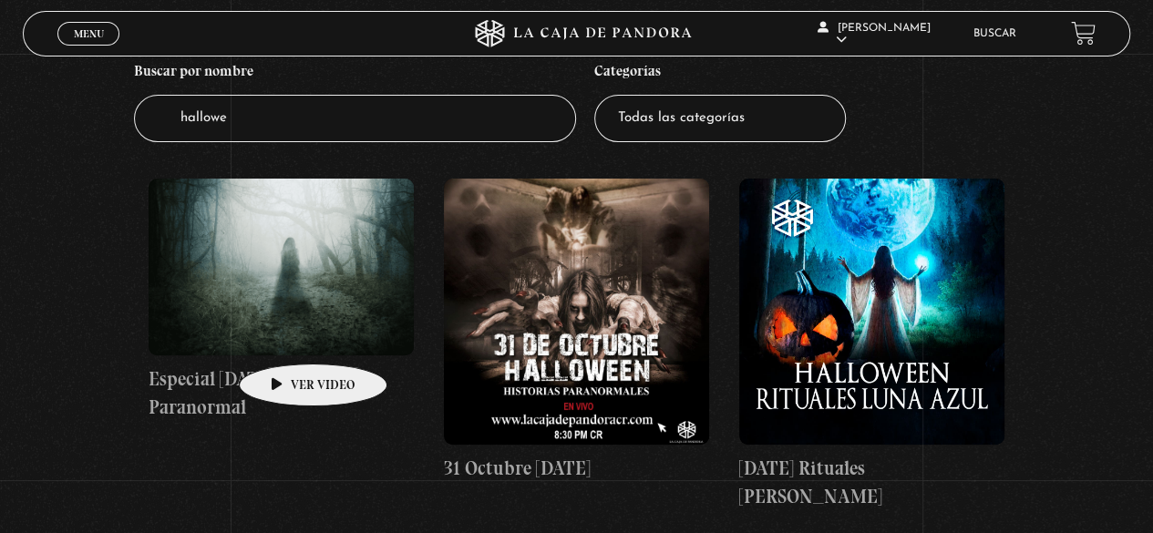
click at [284, 336] on figure at bounding box center [281, 267] width 265 height 177
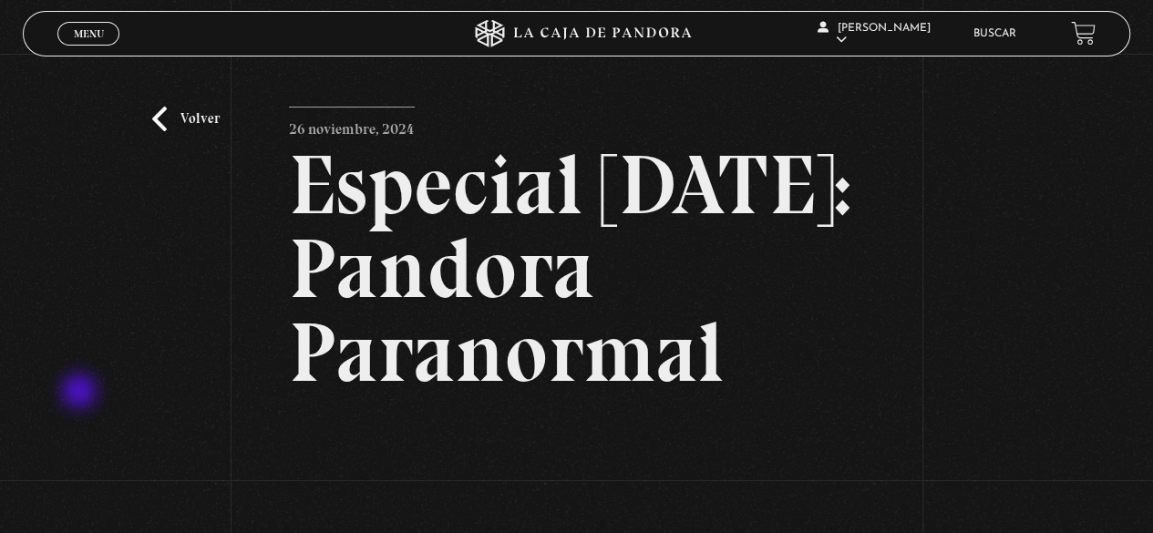
click at [25, 351] on div "Volver [DATE] Especial [DATE]: Pandora Paranormal WhatsApp Twitter Messenger Em…" at bounding box center [576, 442] width 1153 height 776
click at [566, 313] on h2 "Especial [DATE]: Pandora Paranormal" at bounding box center [576, 269] width 575 height 252
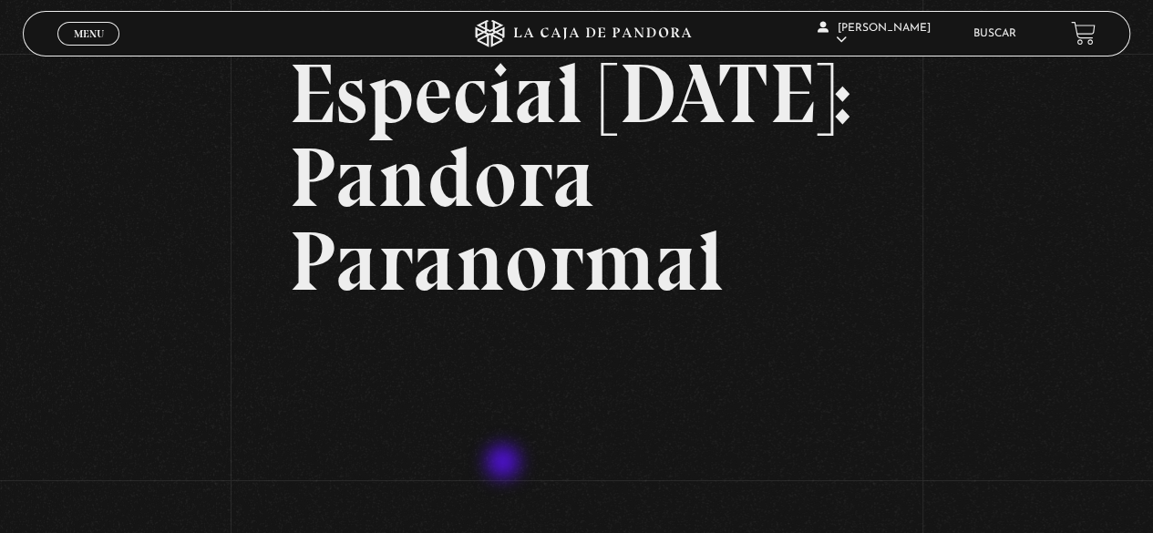
scroll to position [90, 0]
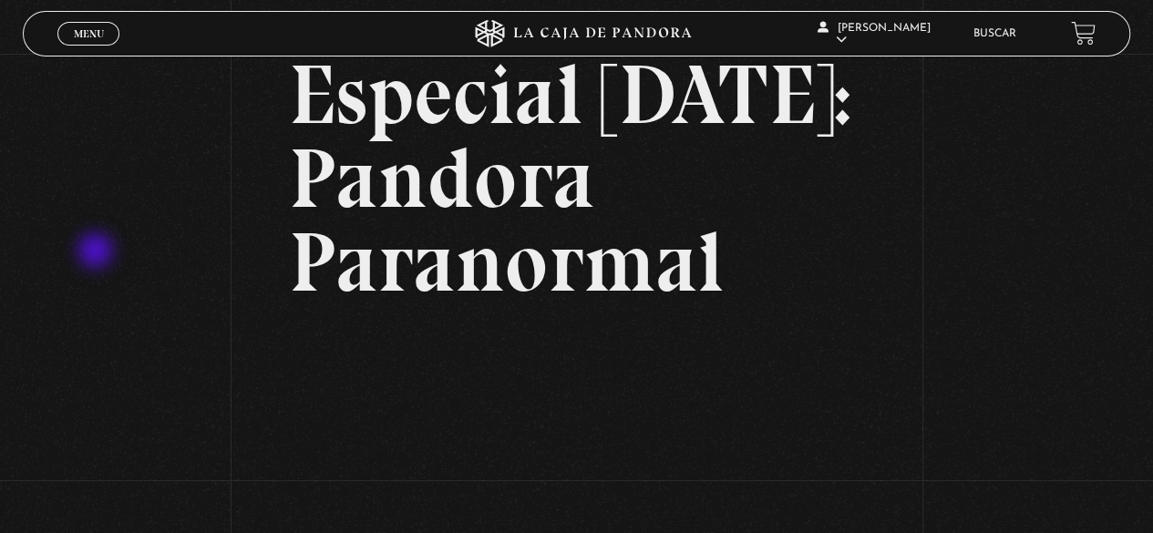
drag, startPoint x: 96, startPoint y: 252, endPoint x: 131, endPoint y: 262, distance: 36.7
click at [96, 252] on div "Volver [DATE] Especial [DATE]: Pandora Paranormal WhatsApp Twitter Messenger Em…" at bounding box center [576, 352] width 1153 height 776
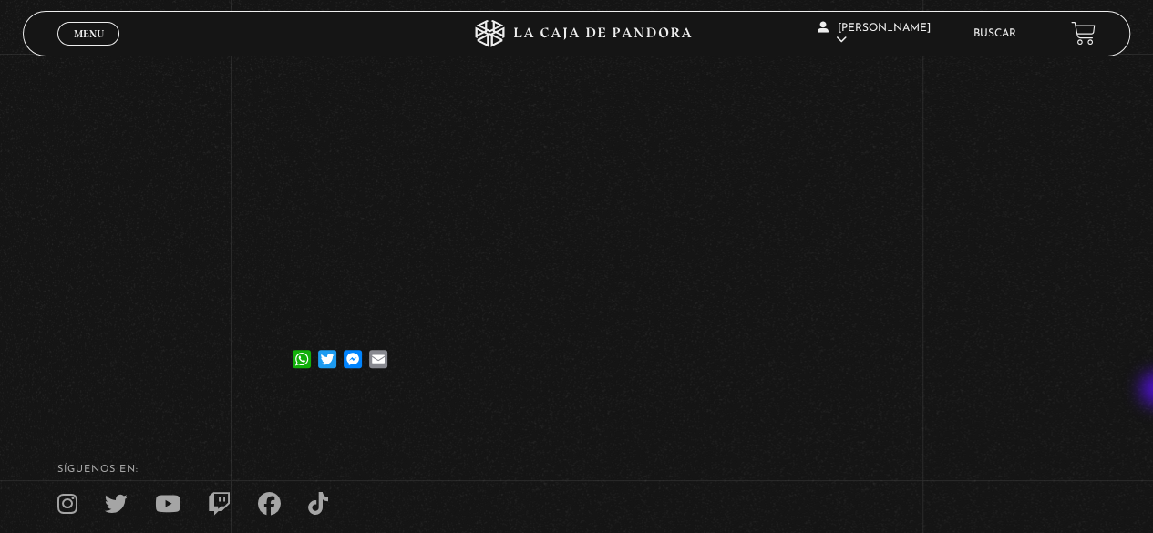
scroll to position [433, 0]
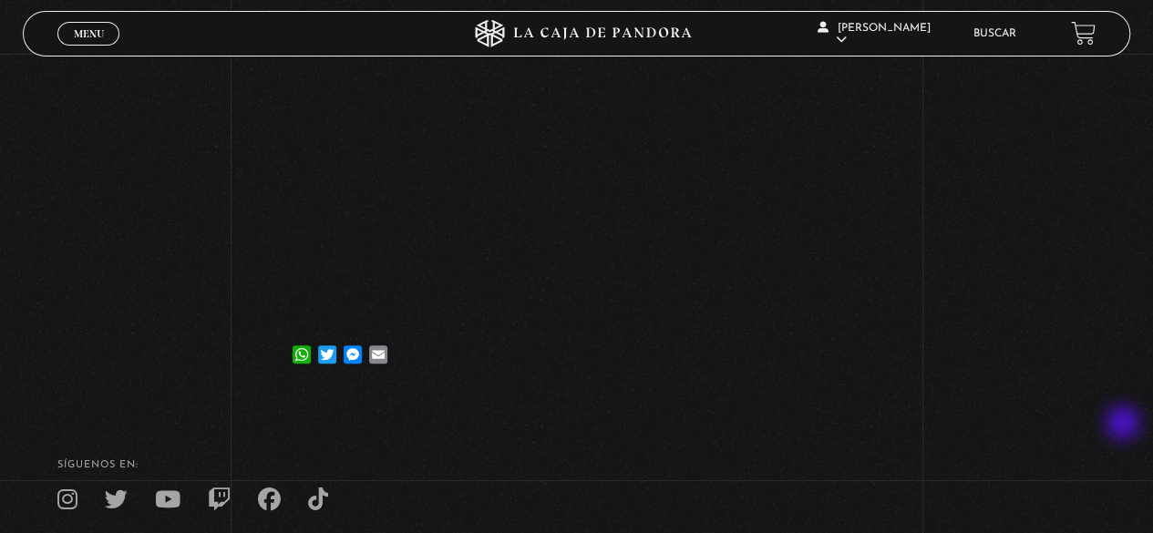
click at [1124, 397] on div "Volver [DATE] Especial [DATE]: Pandora Paranormal WhatsApp Twitter Messenger Em…" at bounding box center [576, 9] width 1153 height 776
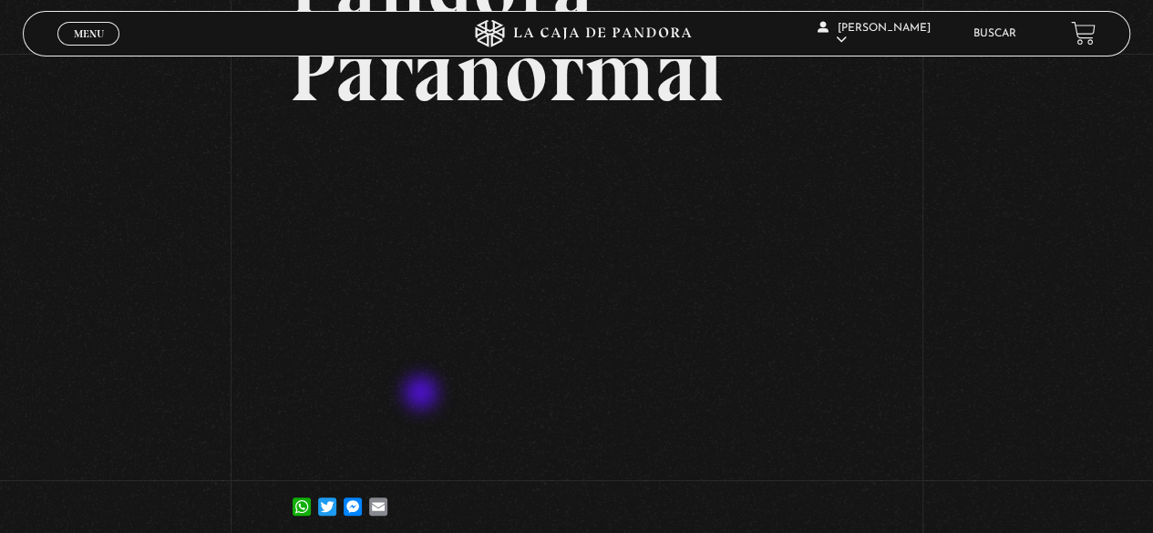
scroll to position [253, 0]
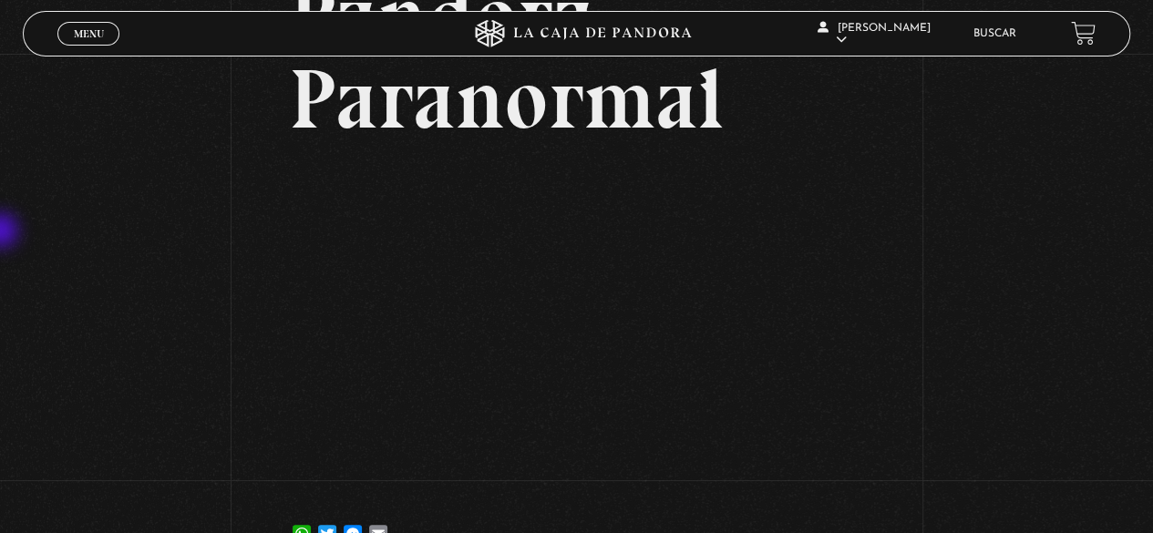
click at [3, 232] on div "Volver [DATE] Especial [DATE]: Pandora Paranormal WhatsApp Twitter Messenger Em…" at bounding box center [576, 188] width 1153 height 776
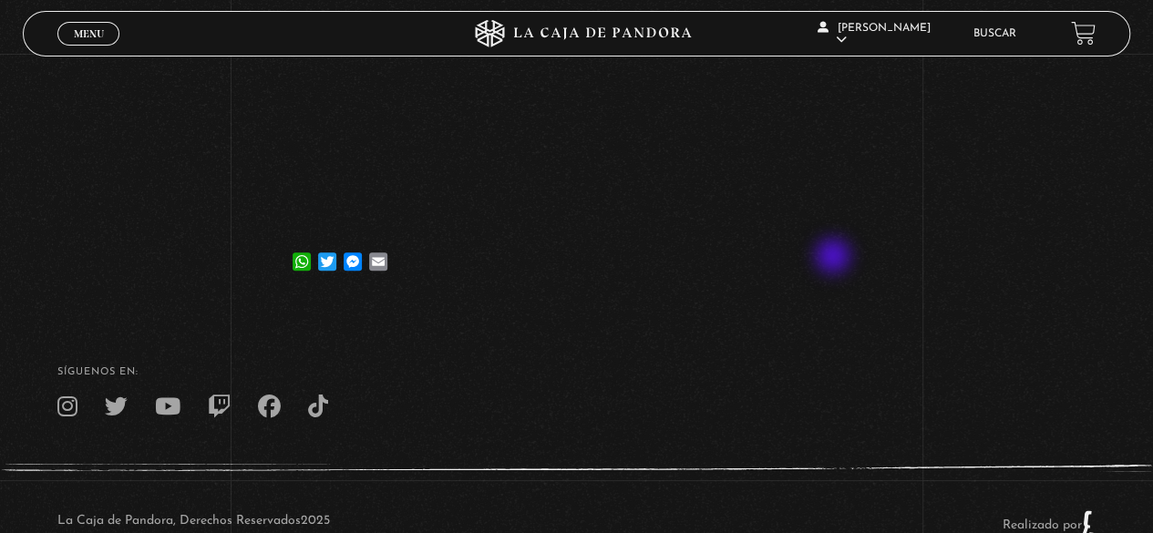
scroll to position [527, 0]
